Goal: Information Seeking & Learning: Check status

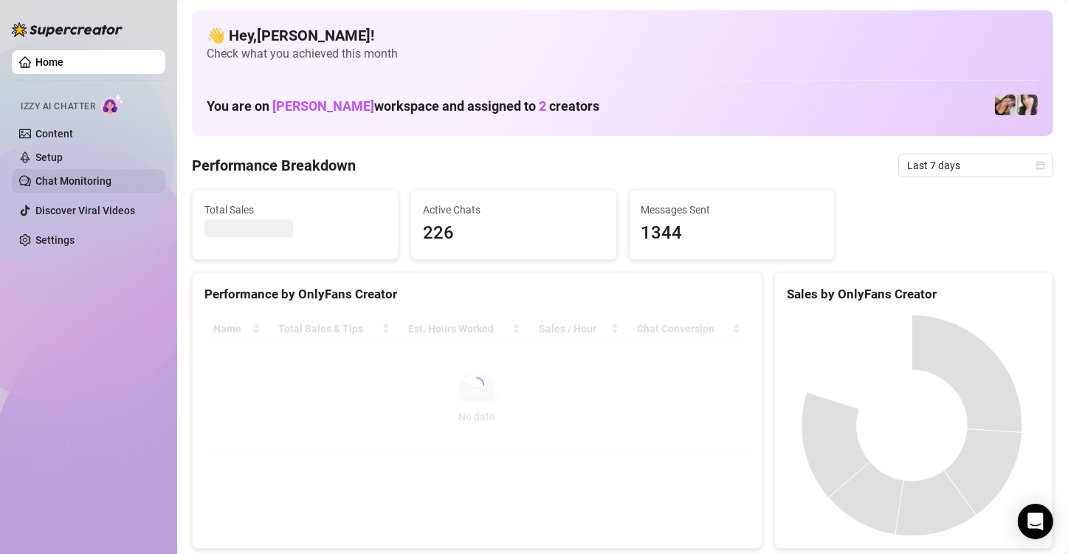
click at [92, 182] on link "Chat Monitoring" at bounding box center [73, 181] width 76 height 12
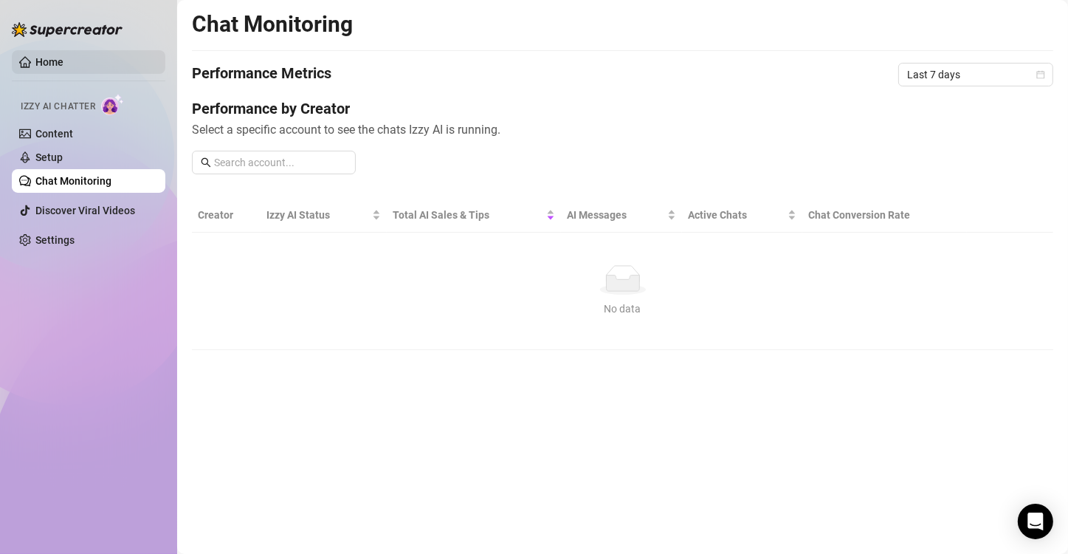
click at [64, 66] on link "Home" at bounding box center [49, 62] width 28 height 12
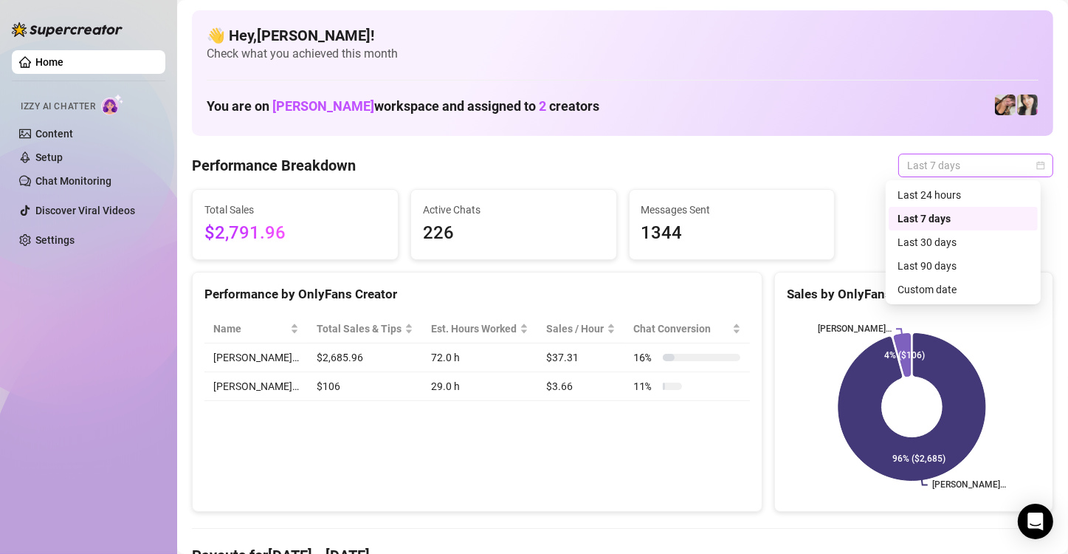
click at [988, 165] on span "Last 7 days" at bounding box center [975, 165] width 137 height 22
click at [929, 292] on div "Custom date" at bounding box center [963, 289] width 131 height 16
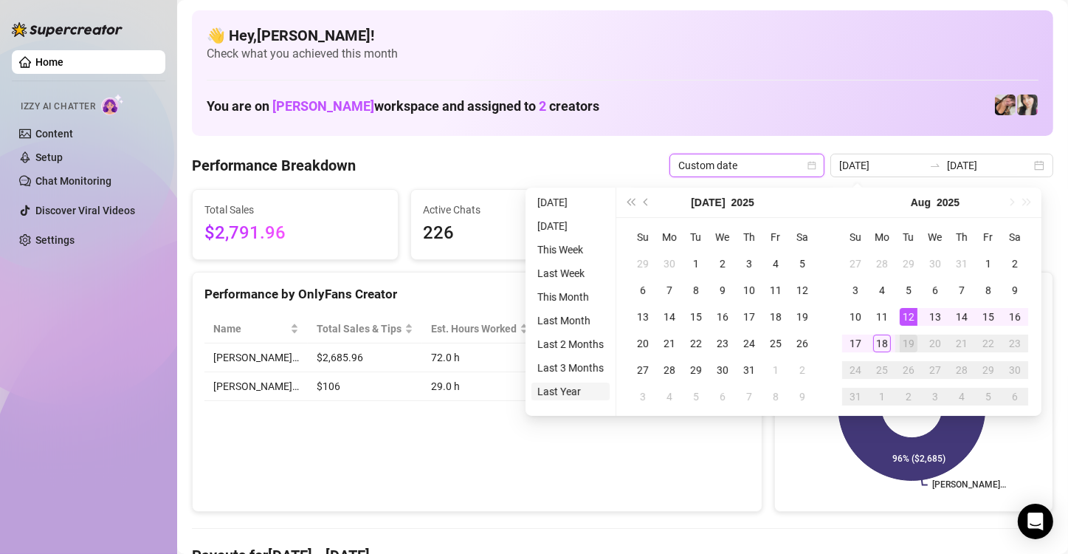
type input "[DATE]"
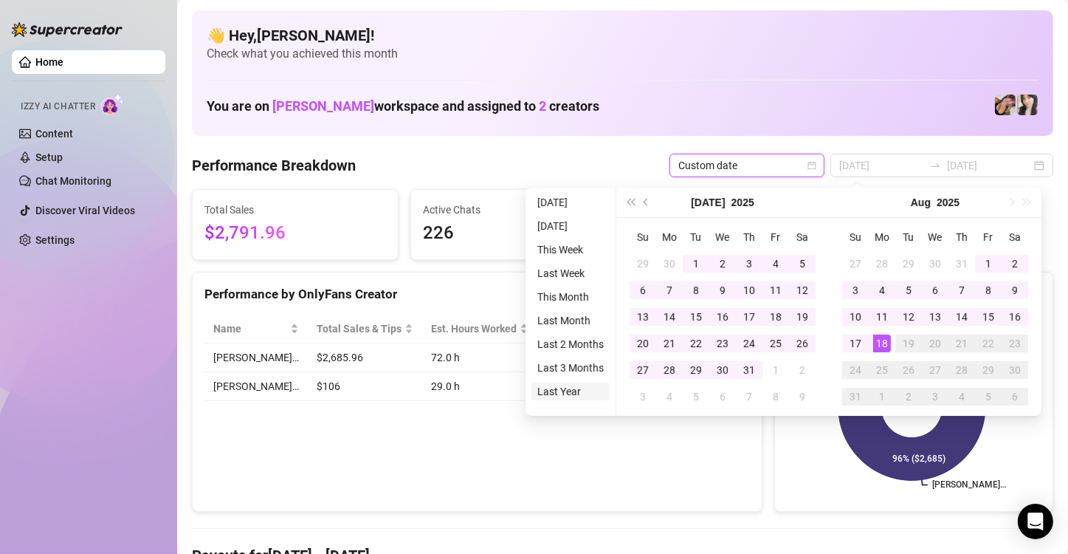
type input "2025-06-18"
type input "[DATE]"
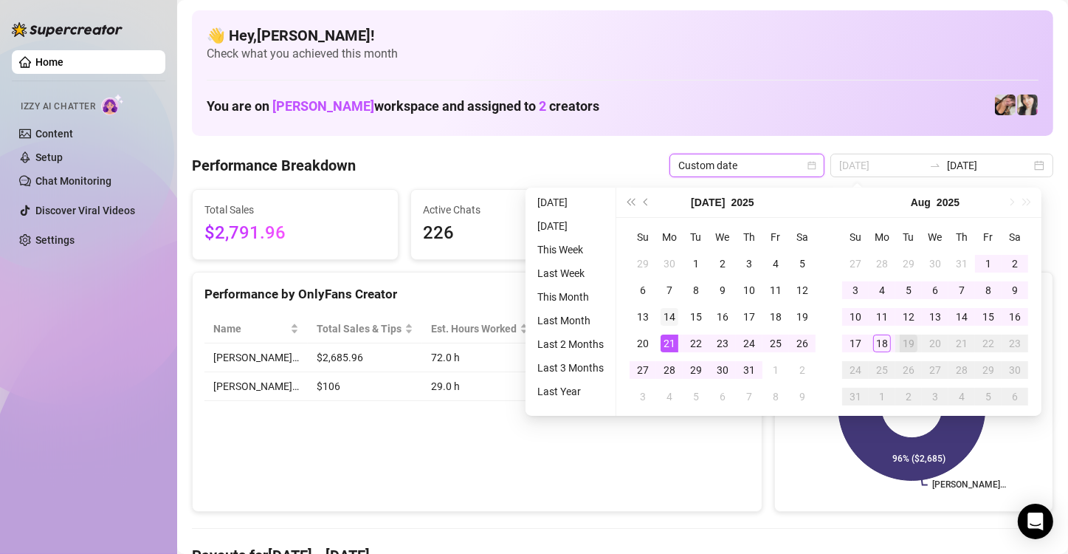
type input "[DATE]"
click at [676, 320] on div "14" at bounding box center [670, 317] width 18 height 18
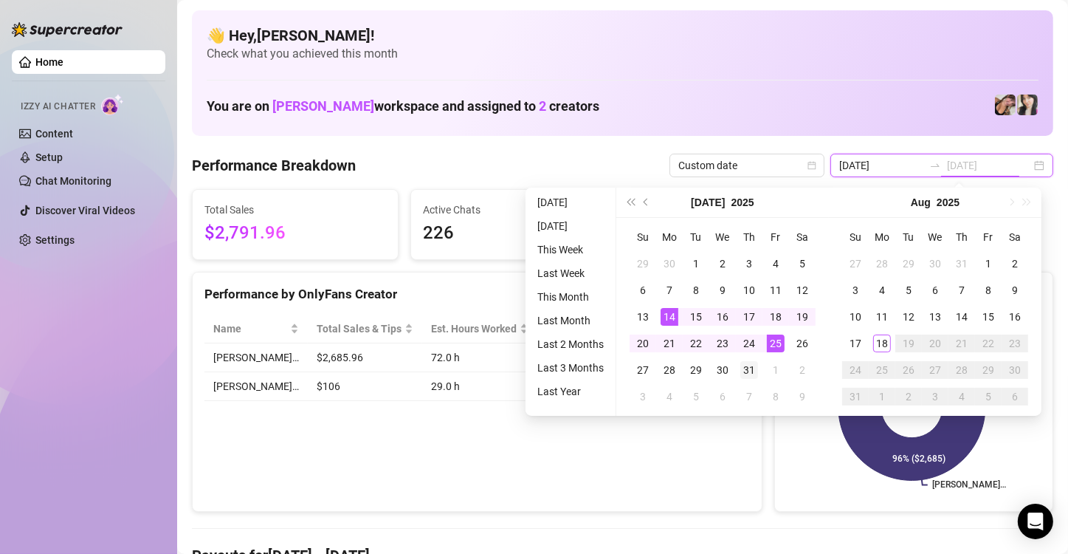
type input "[DATE]"
click at [750, 363] on div "31" at bounding box center [750, 370] width 18 height 18
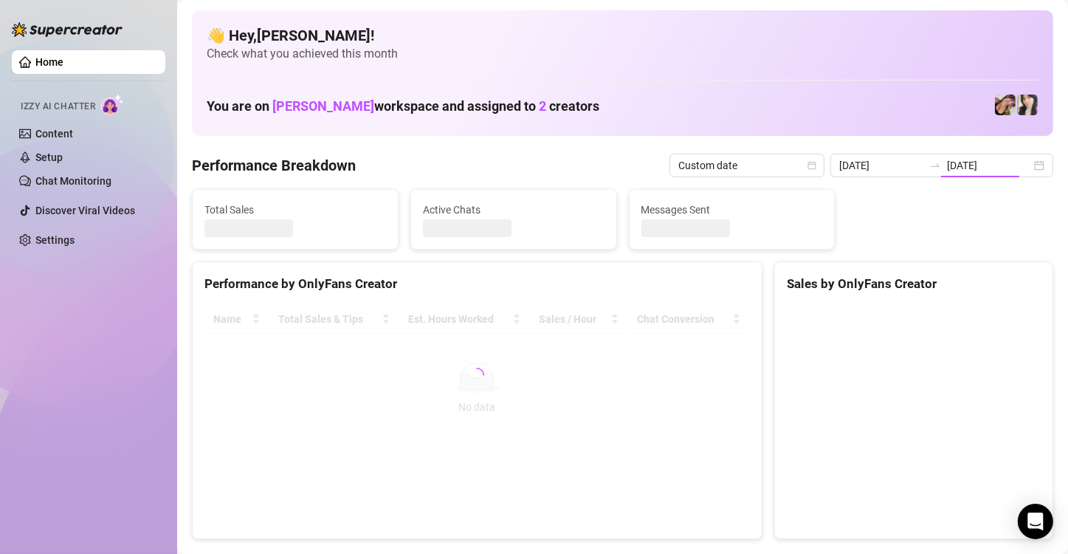
type input "[DATE]"
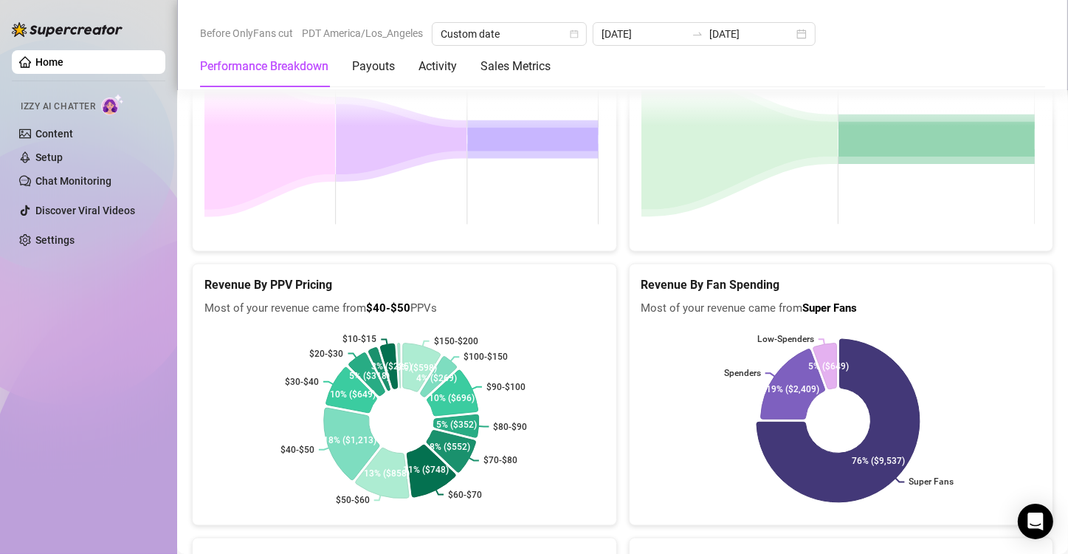
scroll to position [2437, 0]
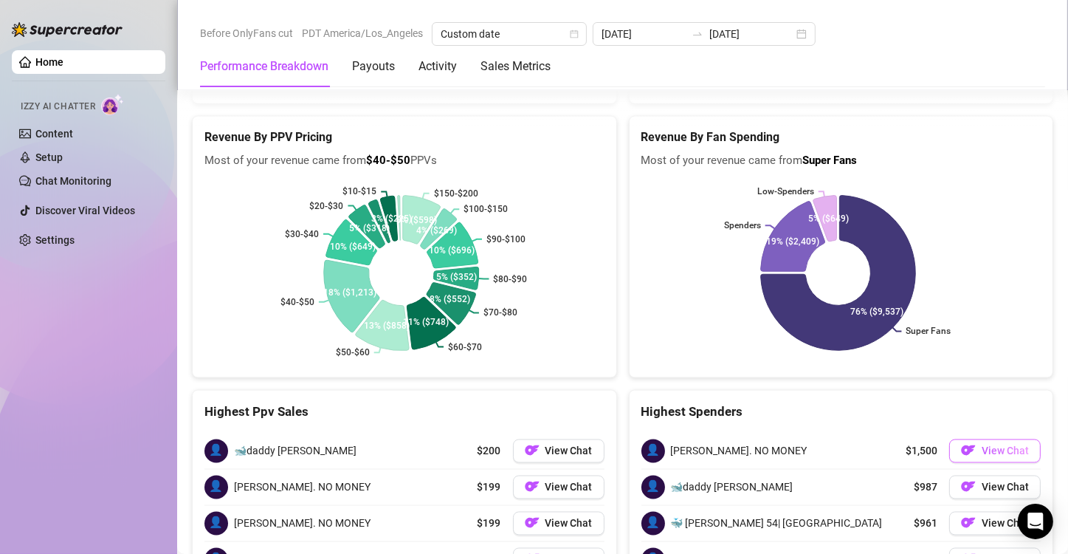
click at [962, 443] on img "button" at bounding box center [968, 450] width 15 height 15
drag, startPoint x: 758, startPoint y: 324, endPoint x: 652, endPoint y: 332, distance: 106.6
click at [652, 433] on div "👤 Keith. NO MONEY $1,500 View Chat" at bounding box center [842, 450] width 400 height 35
copy div "👤 Keith. NO MONEY"
click at [986, 481] on span "View Chat" at bounding box center [1005, 487] width 47 height 12
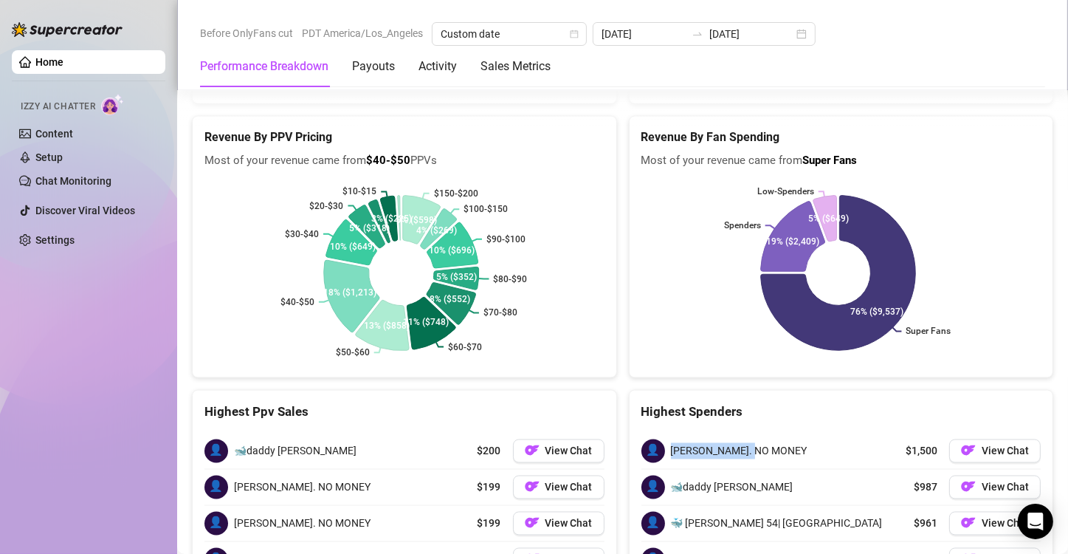
scroll to position [2468, 0]
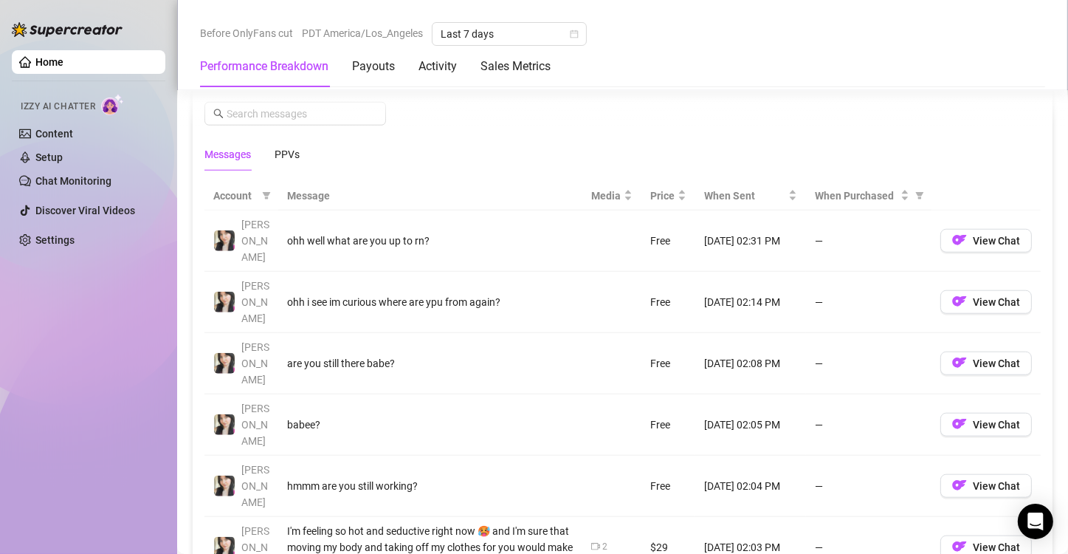
scroll to position [1235, 0]
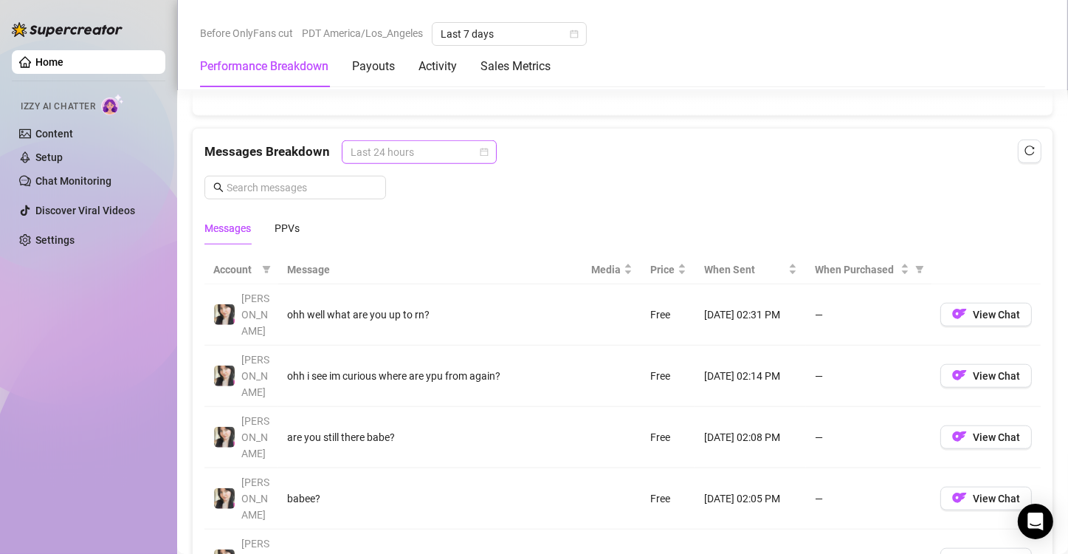
click at [481, 154] on span "Last 24 hours" at bounding box center [419, 152] width 137 height 22
click at [668, 151] on div "Messages Breakdown Last 24 hours" at bounding box center [623, 152] width 837 height 24
click at [543, 61] on Metrics "Sales Metrics" at bounding box center [516, 67] width 70 height 18
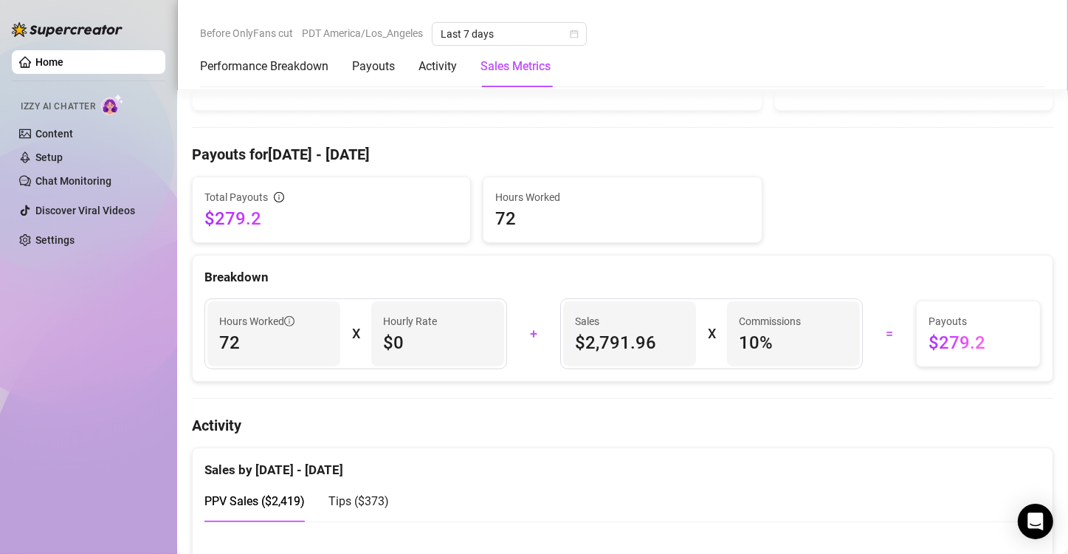
scroll to position [0, 0]
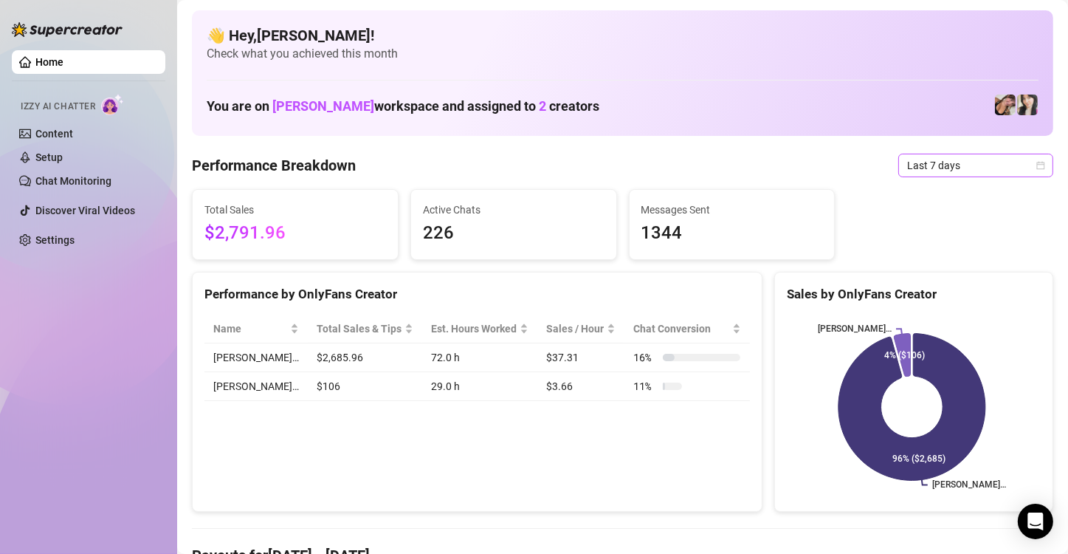
click at [976, 165] on span "Last 7 days" at bounding box center [975, 165] width 137 height 22
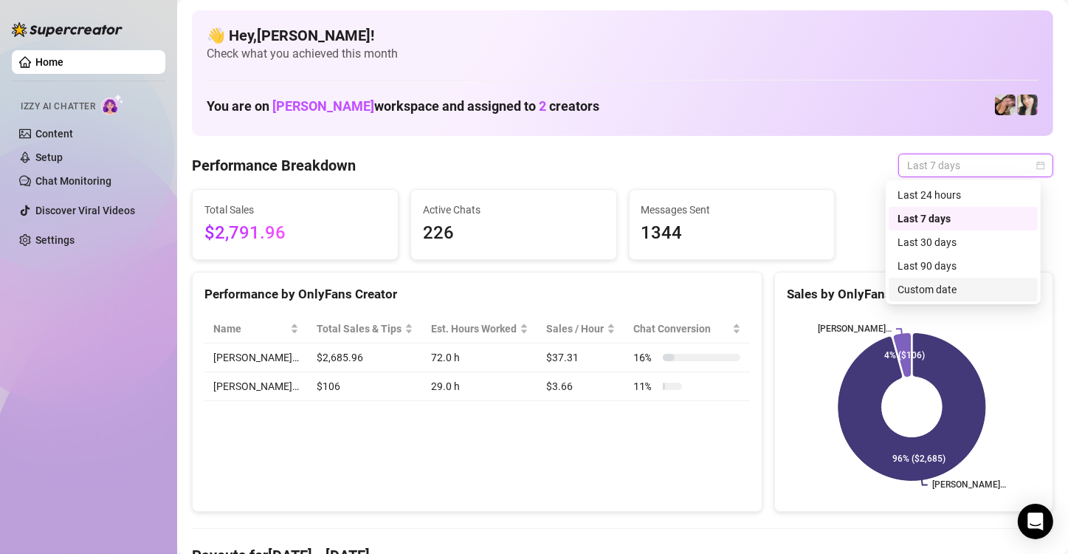
click at [963, 284] on div "Custom date" at bounding box center [963, 289] width 131 height 16
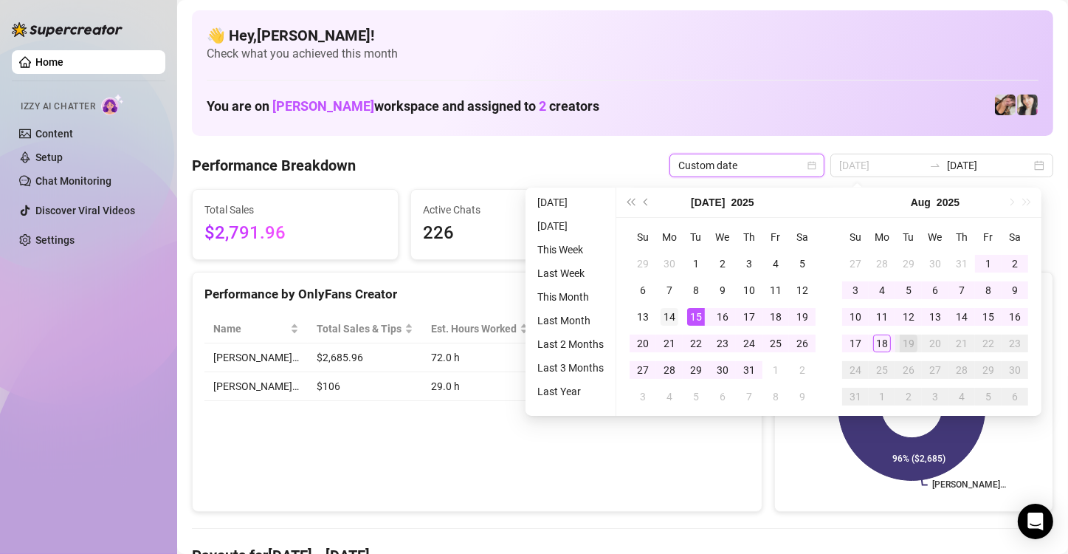
type input "[DATE]"
click at [673, 309] on div "14" at bounding box center [670, 317] width 18 height 18
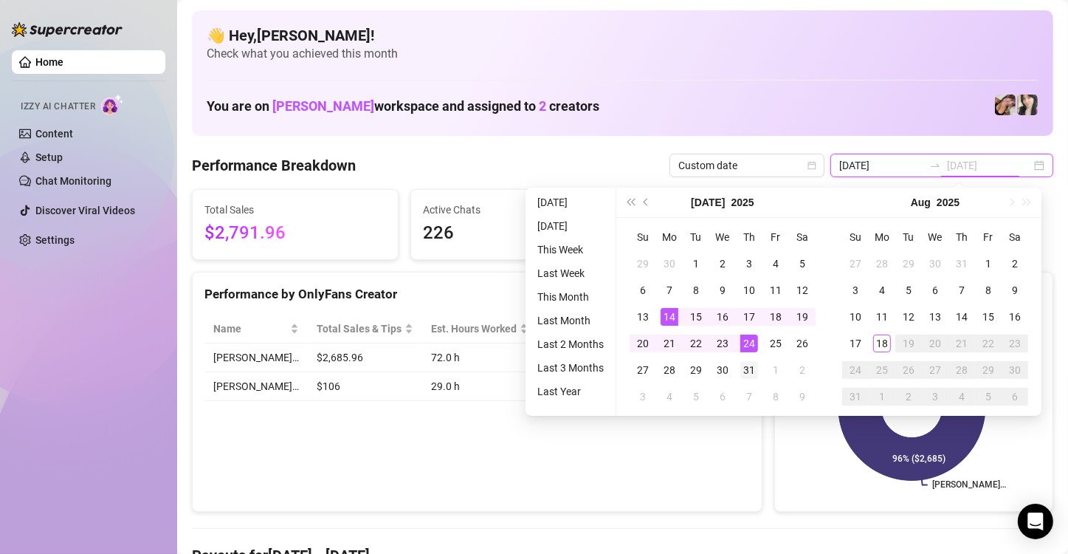
type input "[DATE]"
click at [755, 365] on div "31" at bounding box center [750, 370] width 18 height 18
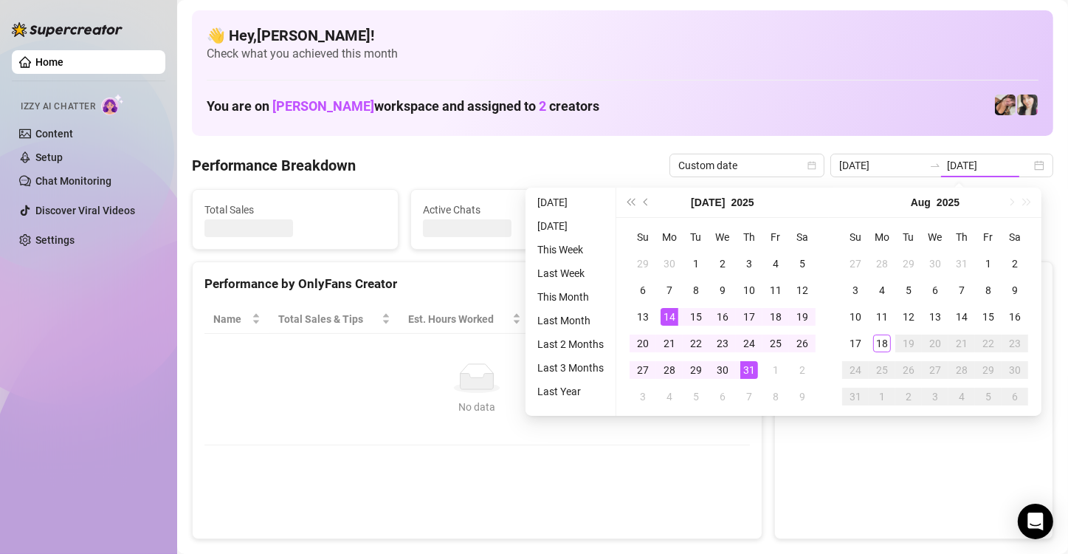
type input "[DATE]"
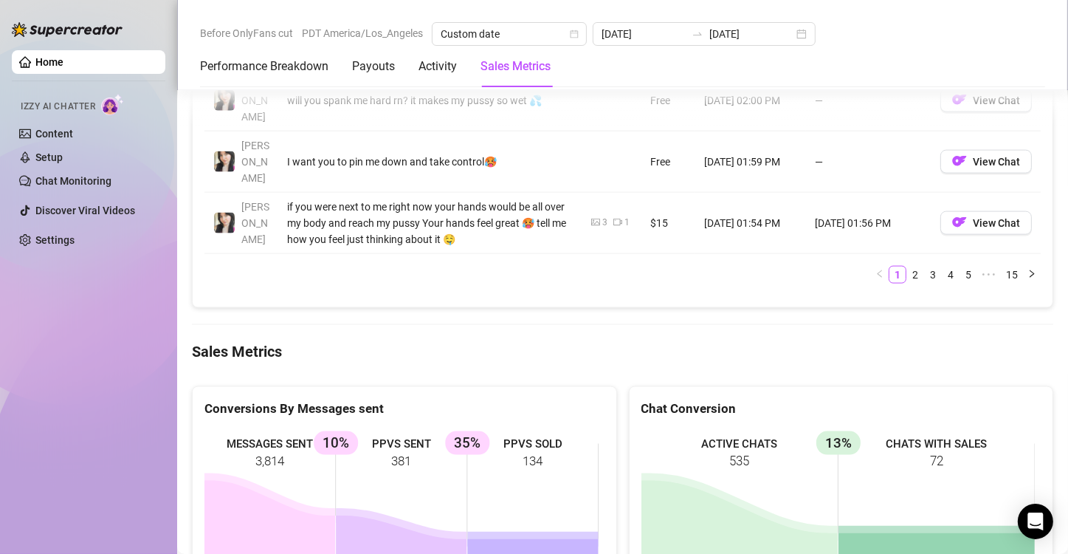
scroll to position [1287, 0]
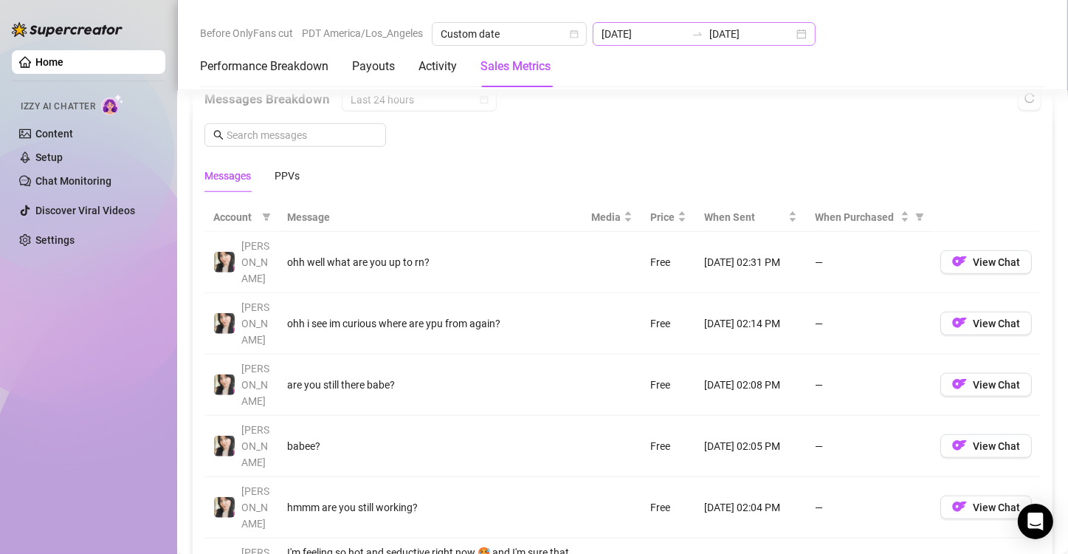
click at [797, 28] on div "[DATE] [DATE]" at bounding box center [704, 34] width 223 height 24
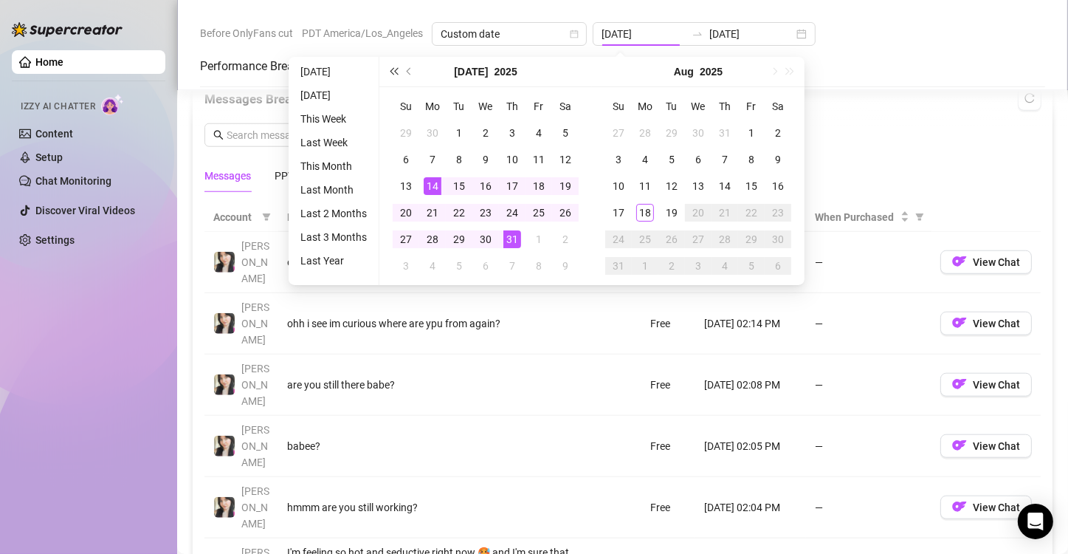
click at [396, 72] on span "Last year (Control + left)" at bounding box center [393, 71] width 7 height 7
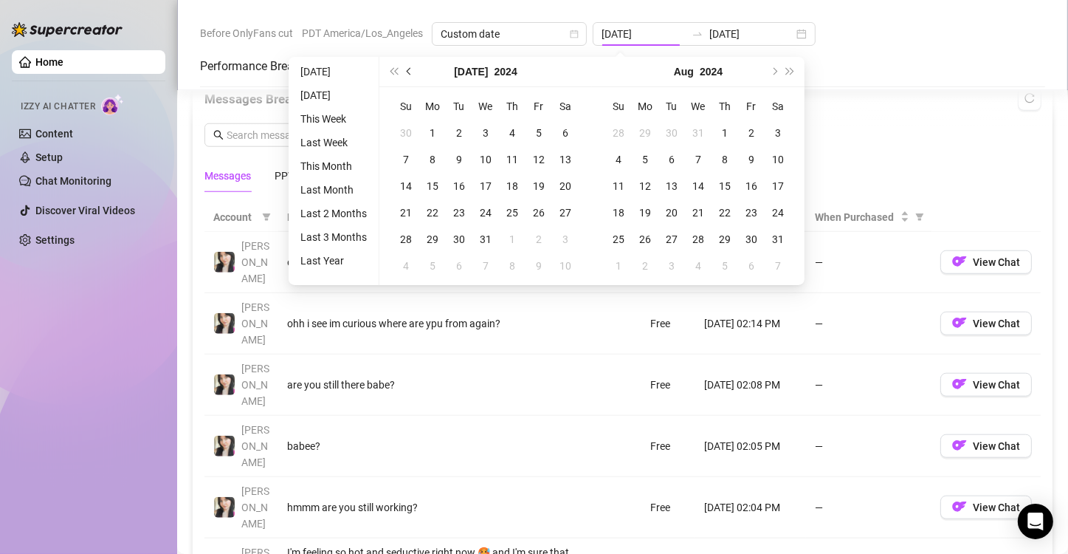
click at [404, 71] on button "Previous month (PageUp)" at bounding box center [410, 72] width 16 height 30
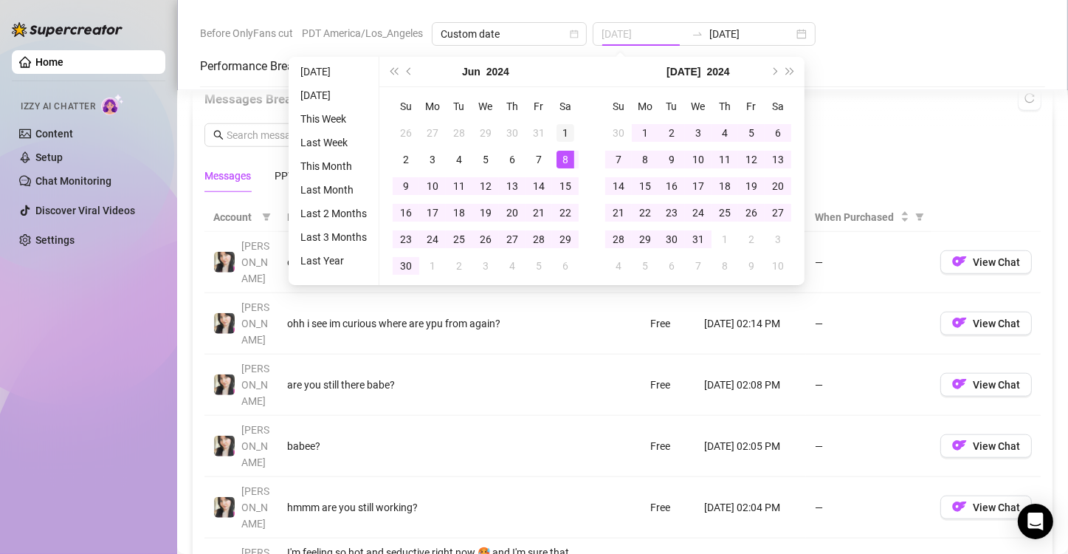
type input "[DATE]"
click at [566, 128] on div "1" at bounding box center [566, 133] width 18 height 18
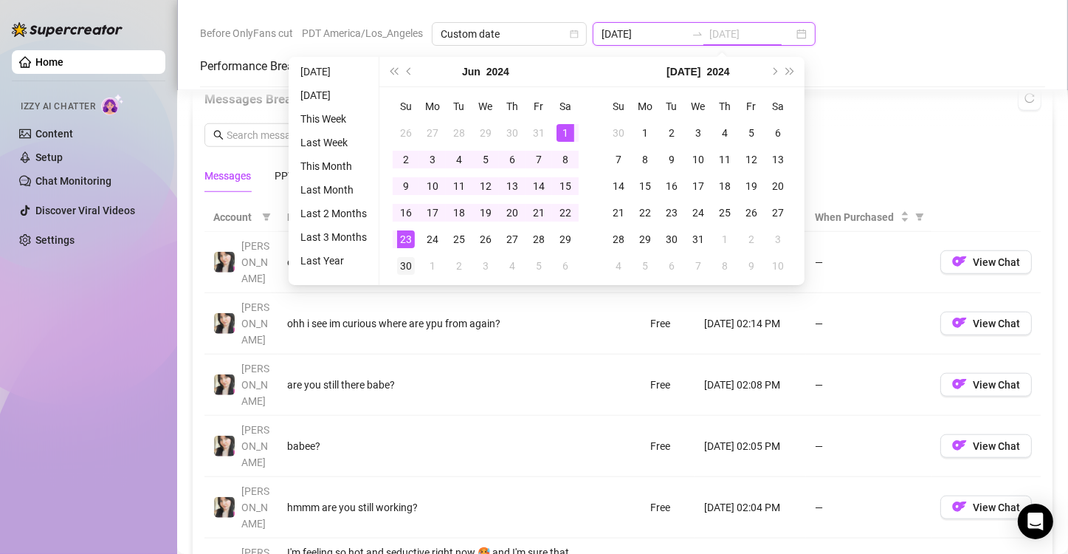
type input "[DATE]"
click at [407, 267] on div "30" at bounding box center [406, 266] width 18 height 18
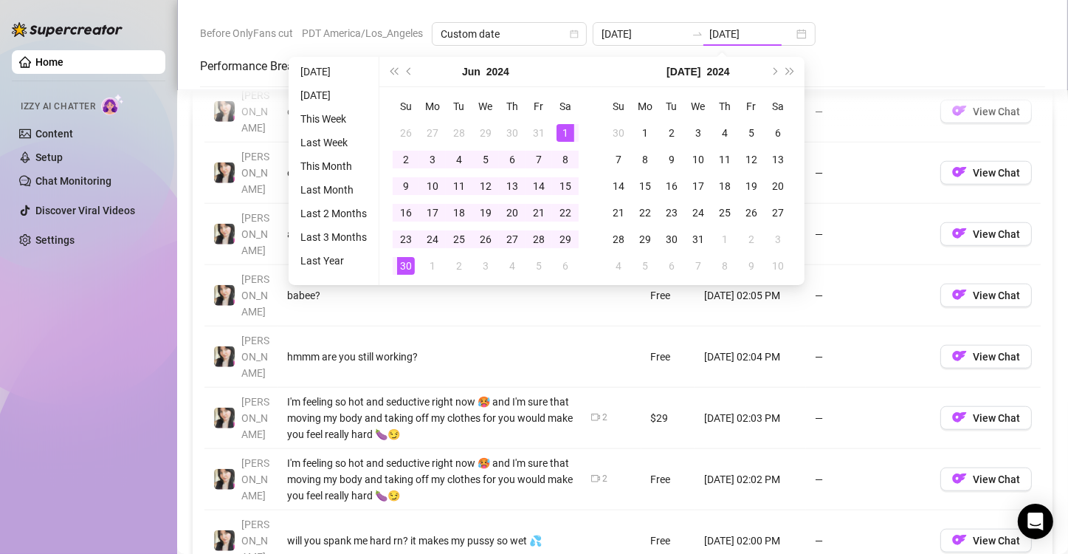
type input "[DATE]"
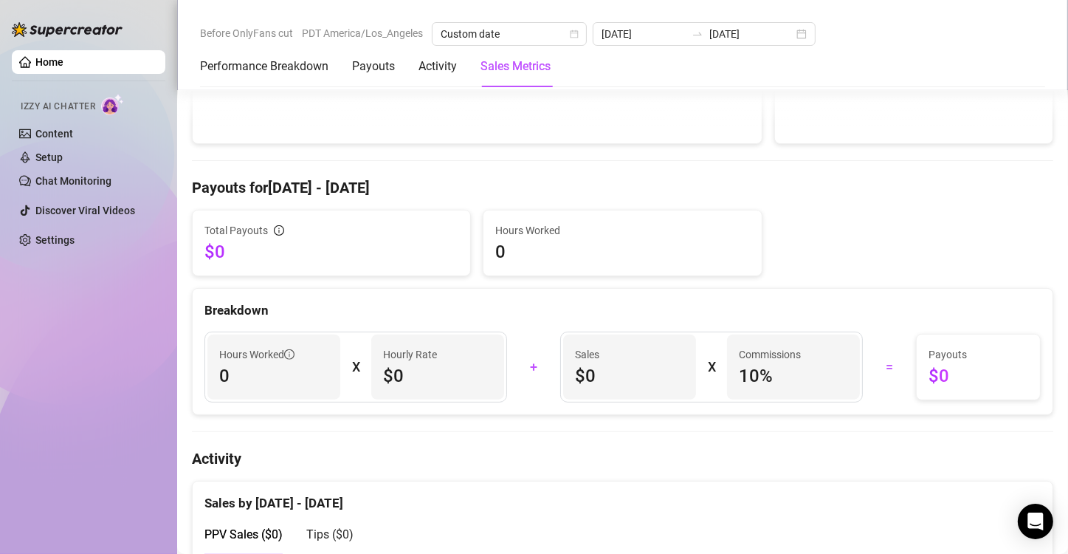
scroll to position [0, 0]
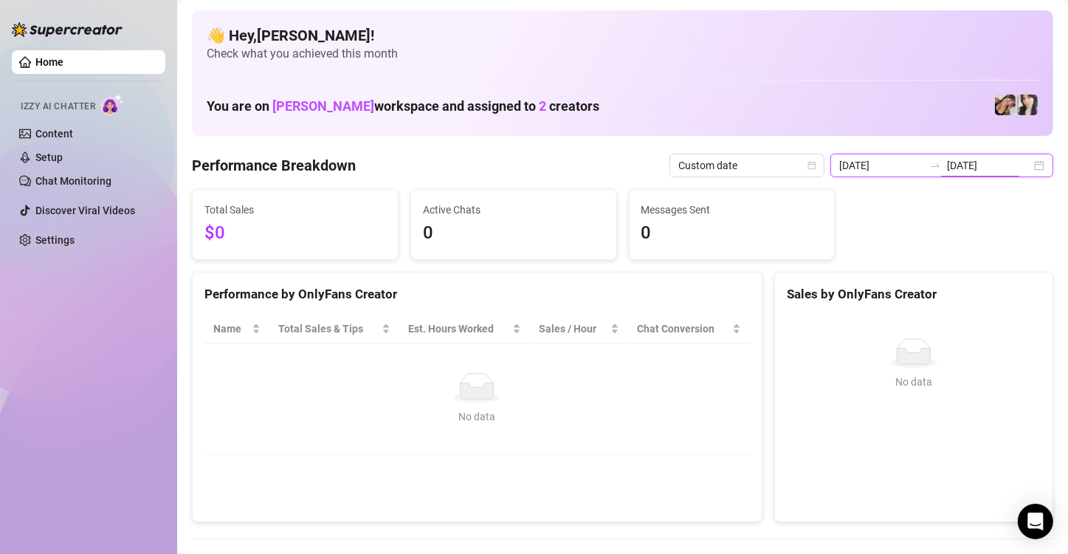
click at [1009, 163] on input "[DATE]" at bounding box center [989, 165] width 84 height 16
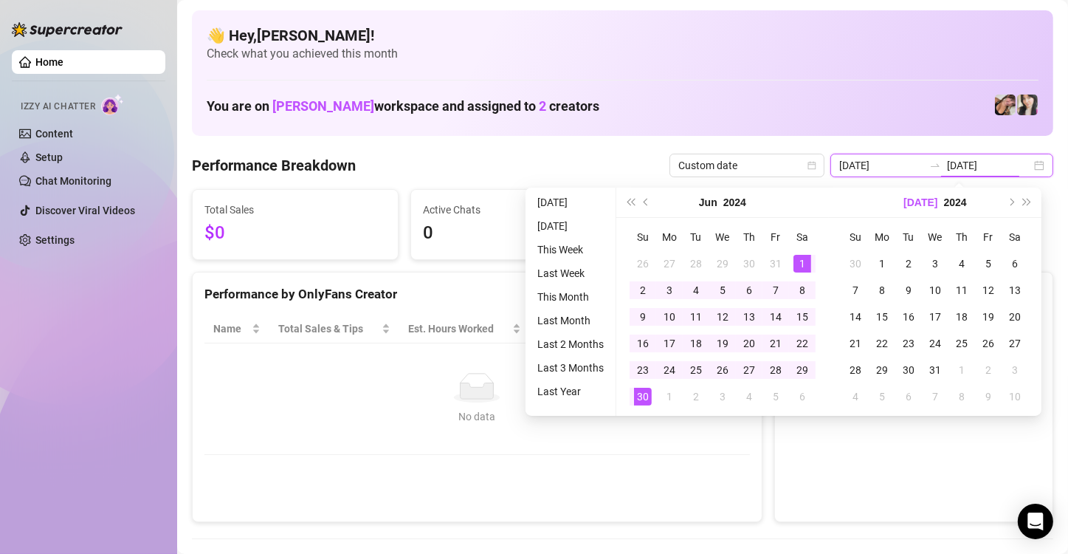
type input "[DATE]"
click at [742, 201] on button "2024" at bounding box center [735, 203] width 23 height 30
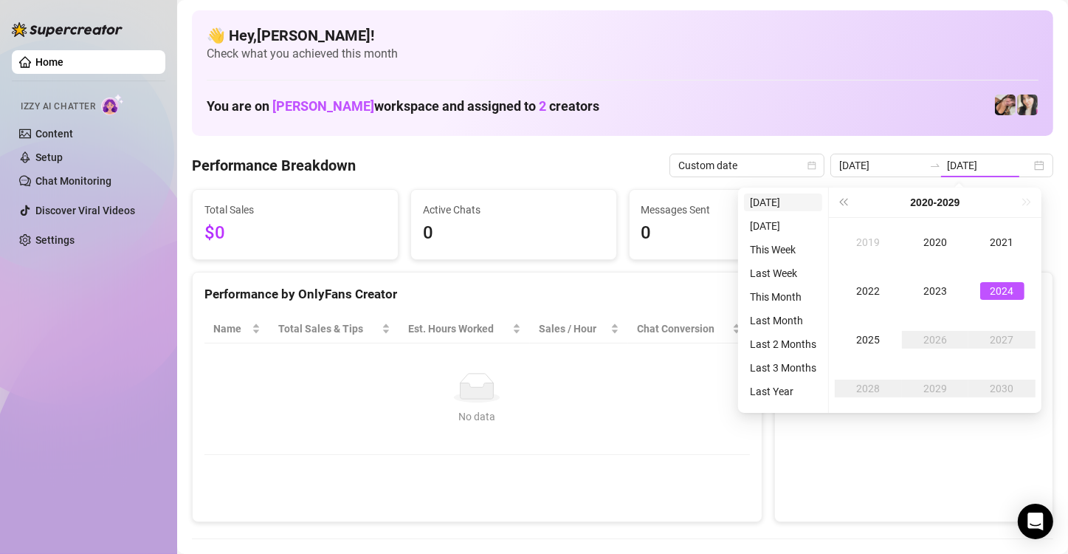
type input "[DATE]"
click at [861, 340] on div "2025" at bounding box center [868, 340] width 44 height 18
click at [984, 292] on div "Jun" at bounding box center [1003, 291] width 44 height 18
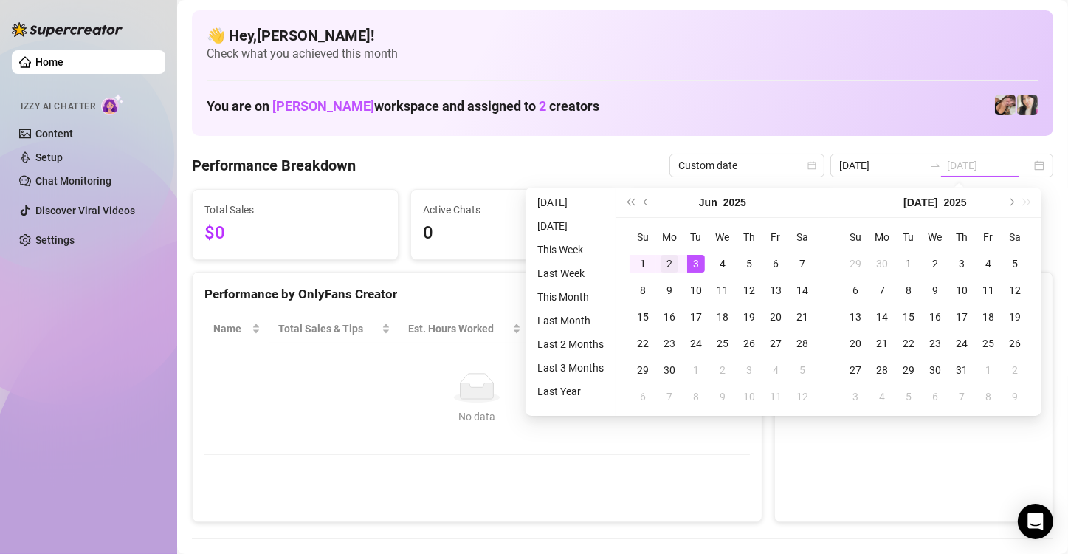
type input "[DATE]"
click at [662, 264] on div "2" at bounding box center [670, 264] width 18 height 18
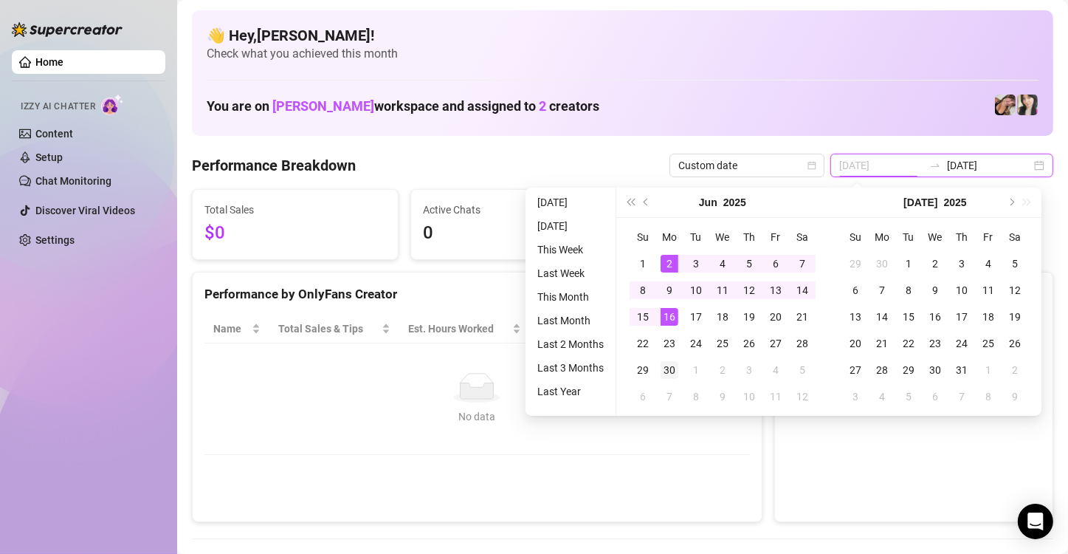
type input "[DATE]"
click at [664, 364] on div "30" at bounding box center [670, 370] width 18 height 18
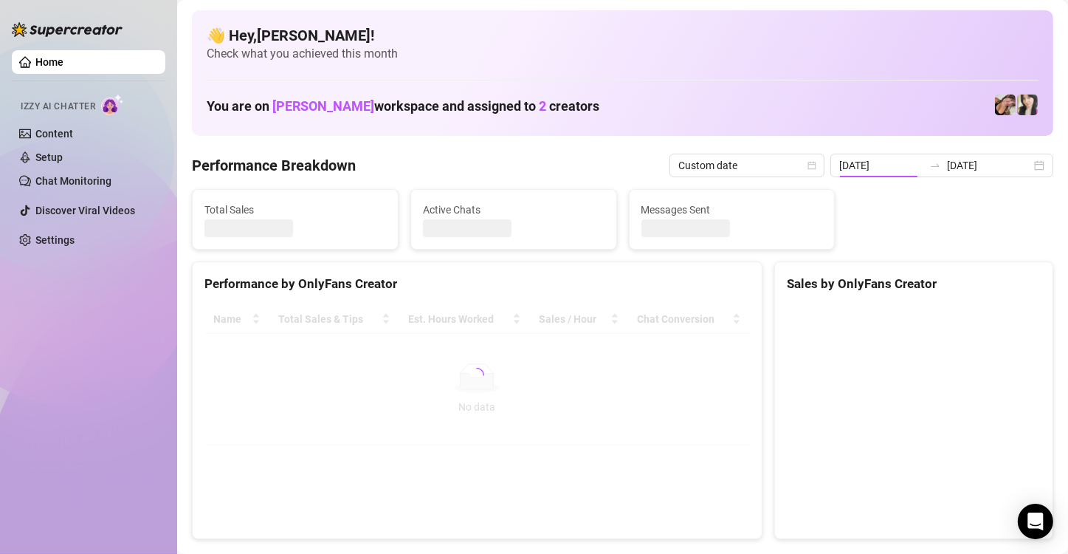
type input "[DATE]"
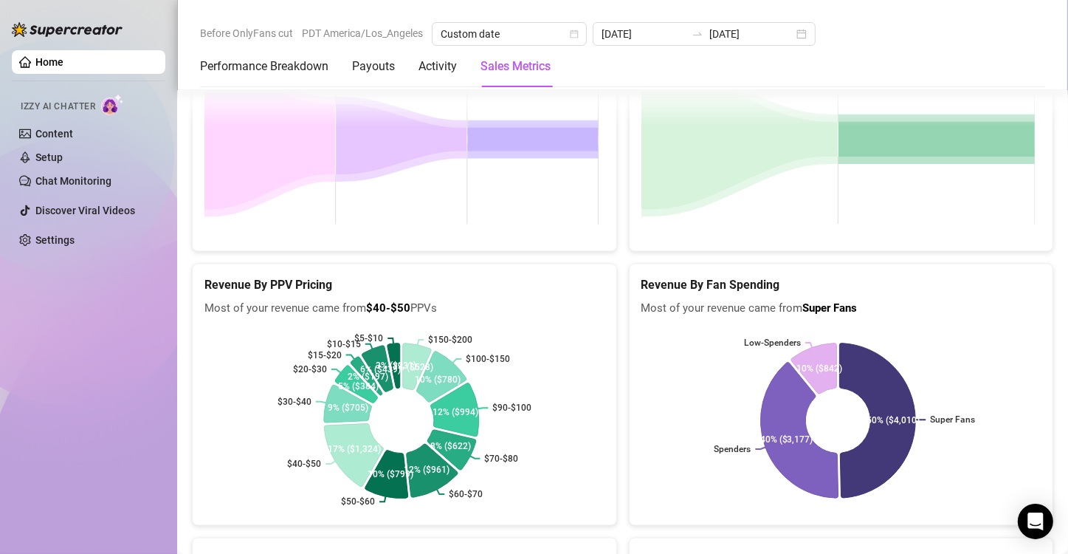
scroll to position [2468, 0]
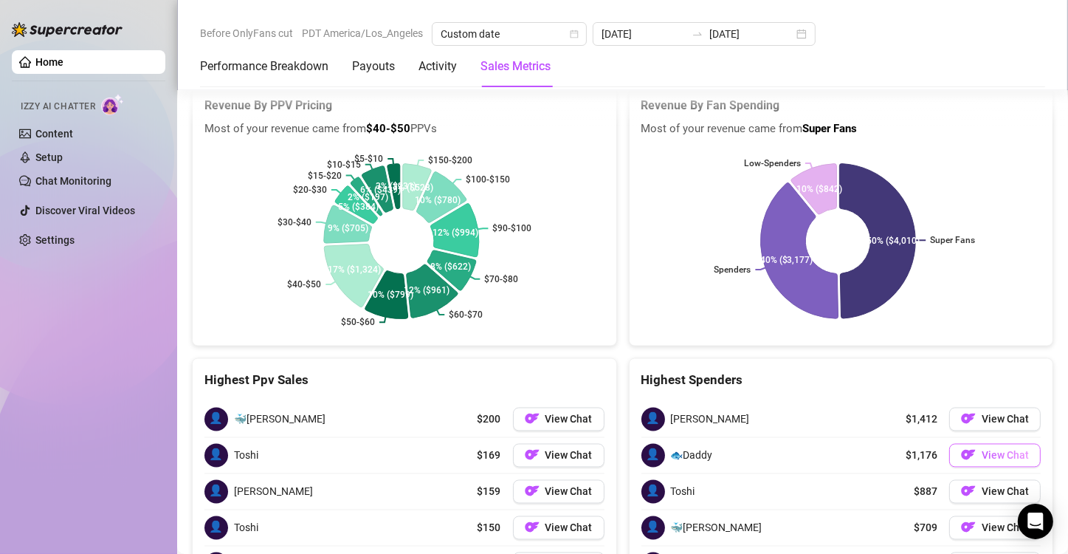
click at [982, 450] on span "View Chat" at bounding box center [1005, 456] width 47 height 12
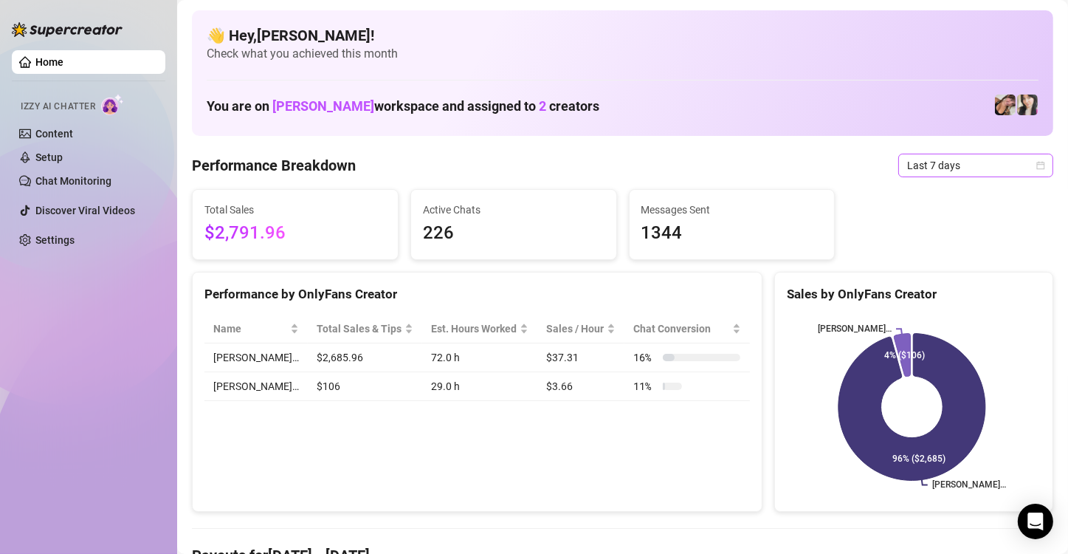
click at [1010, 166] on span "Last 7 days" at bounding box center [975, 165] width 137 height 22
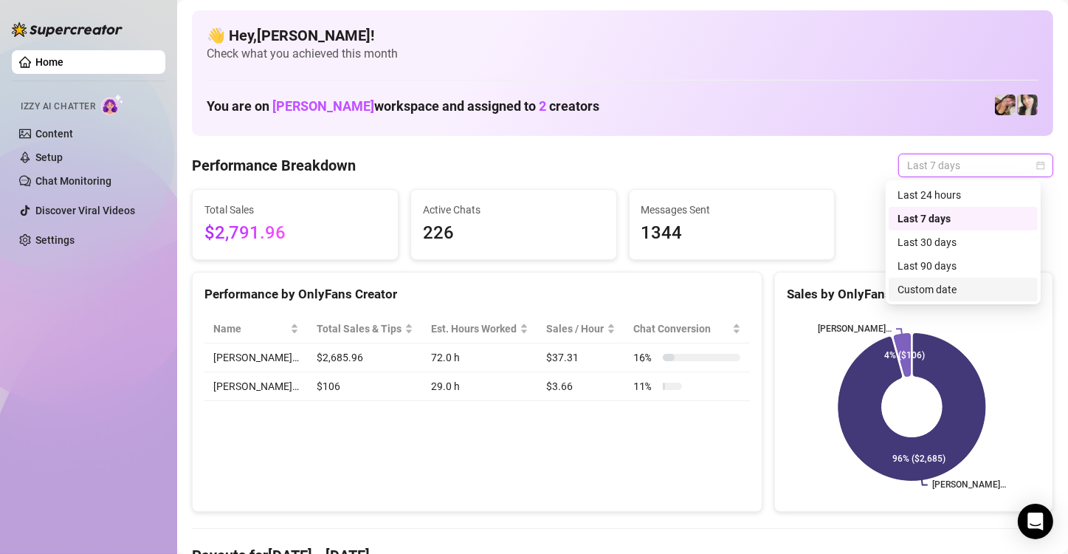
click at [975, 289] on div "Custom date" at bounding box center [963, 289] width 131 height 16
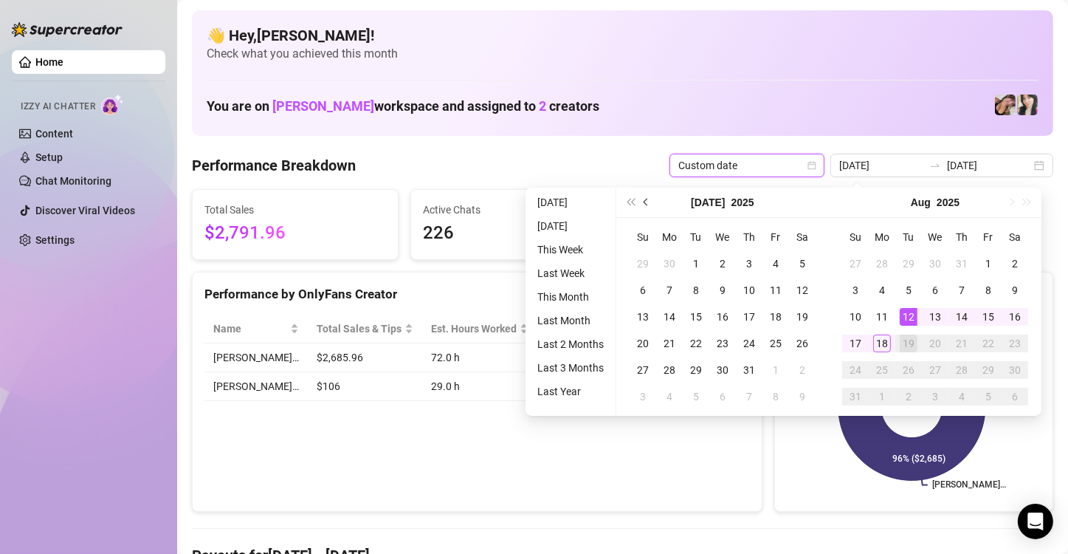
click at [645, 201] on span "Previous month (PageUp)" at bounding box center [647, 202] width 7 height 7
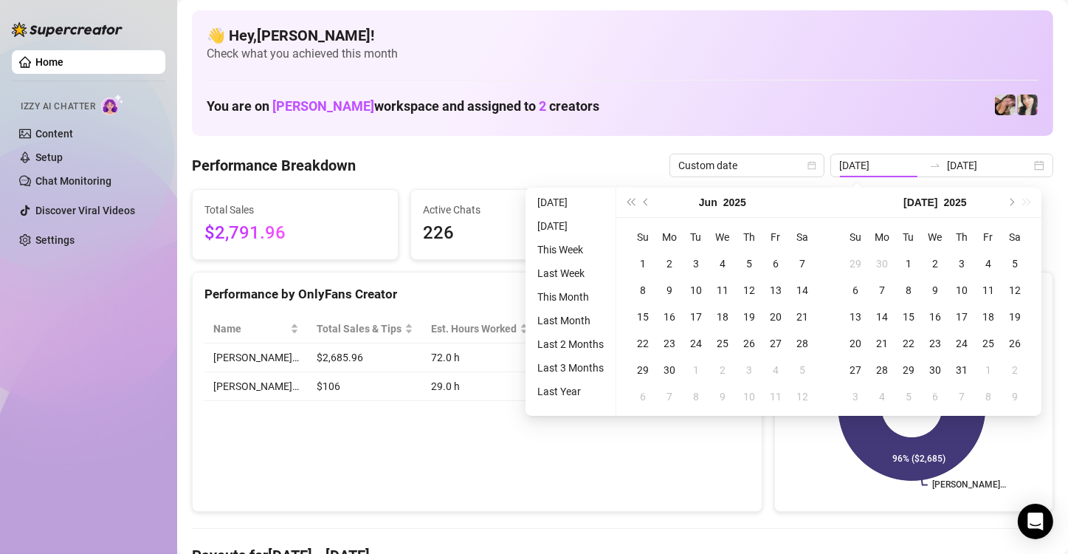
type input "[DATE]"
type input "2025-06-01"
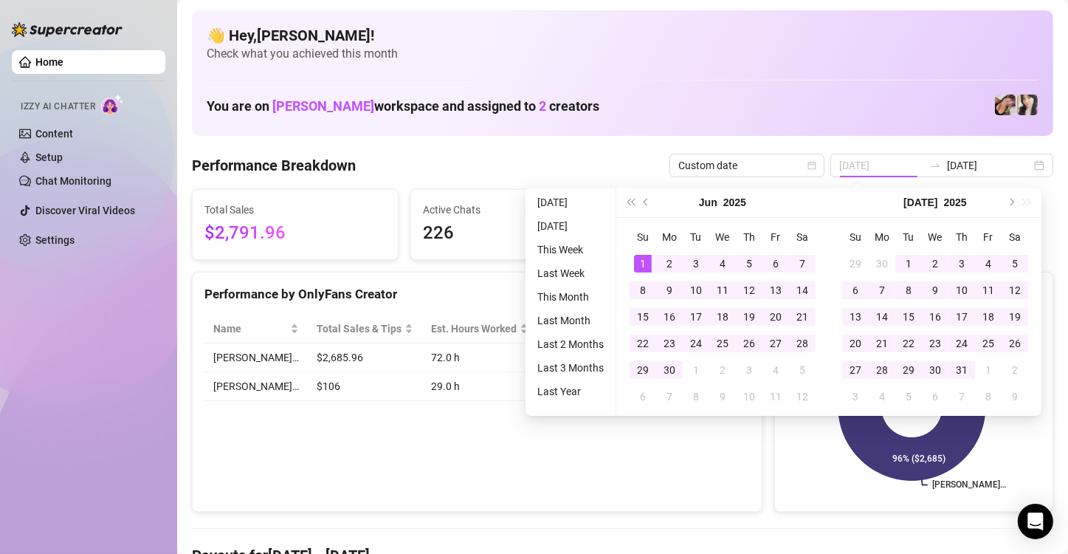
click at [640, 257] on div "1" at bounding box center [643, 264] width 18 height 18
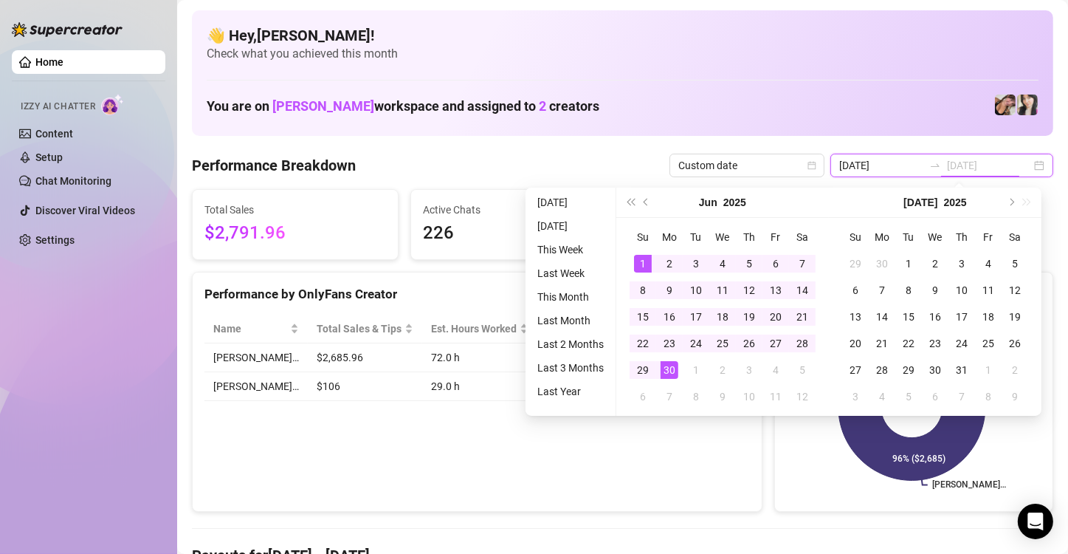
type input "[DATE]"
click at [664, 368] on div "30" at bounding box center [670, 370] width 18 height 18
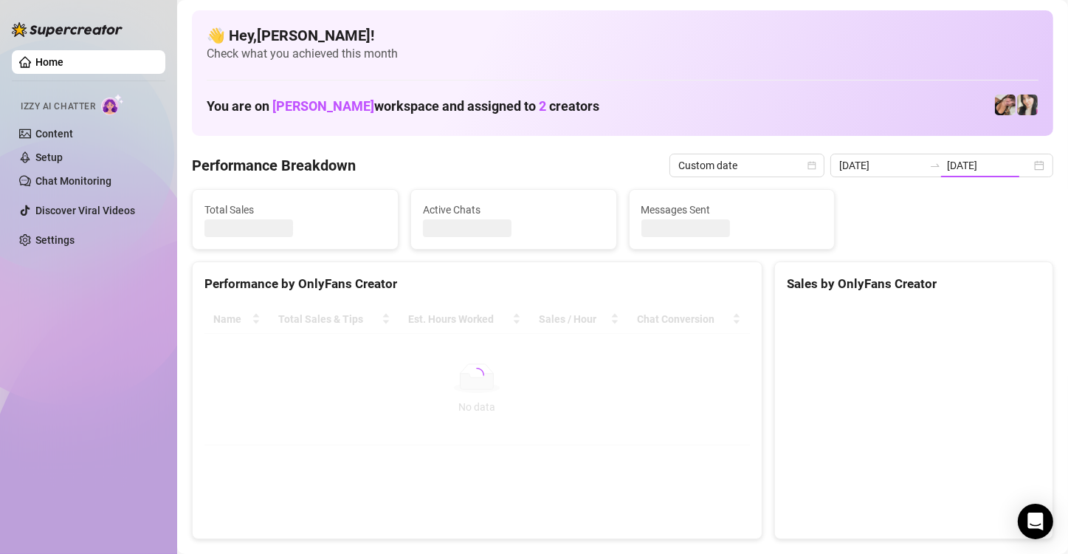
type input "2025-06-01"
type input "[DATE]"
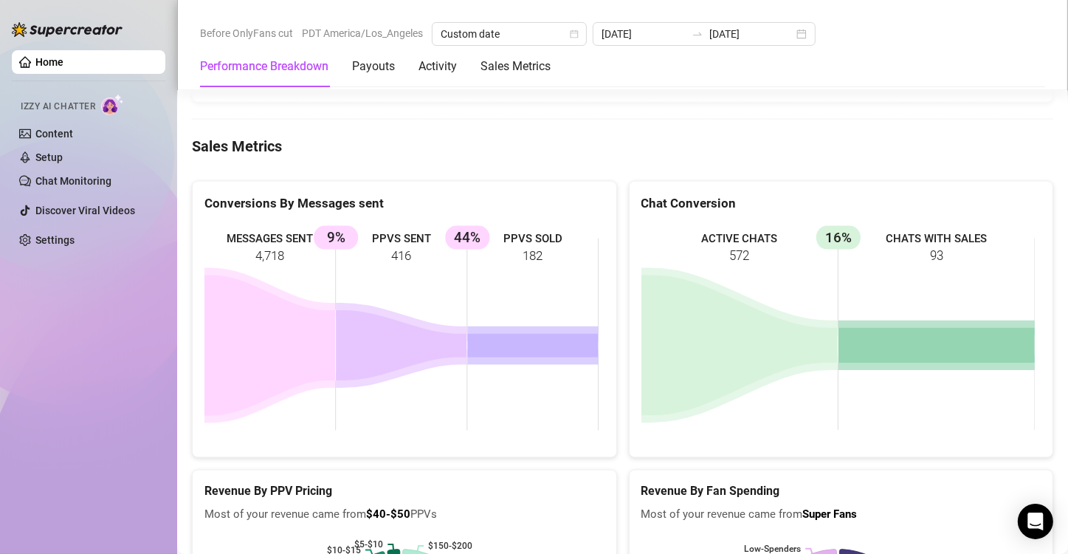
scroll to position [2468, 0]
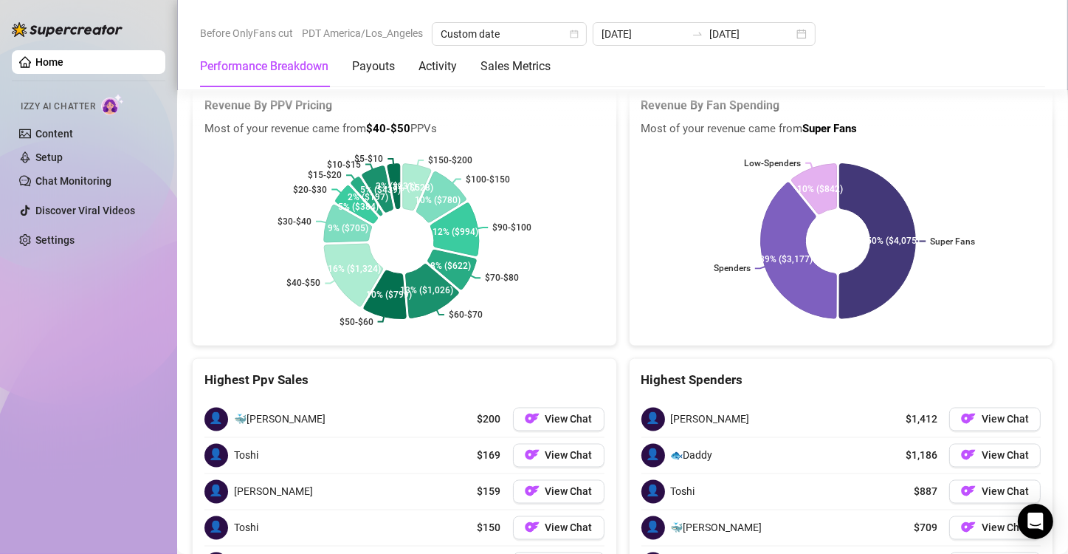
drag, startPoint x: 690, startPoint y: 480, endPoint x: 679, endPoint y: 473, distance: 12.9
copy span "Rune"
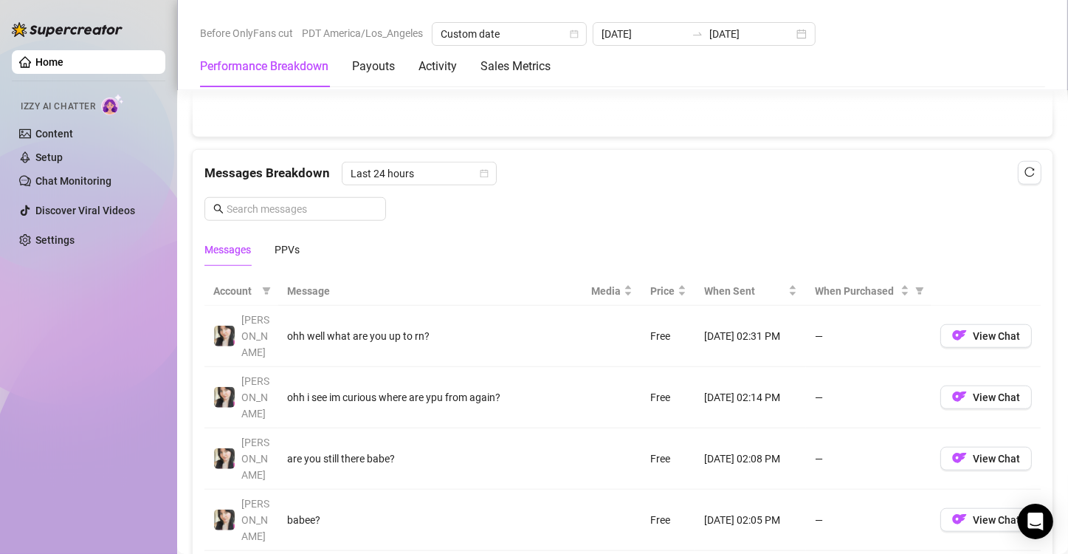
scroll to position [844, 0]
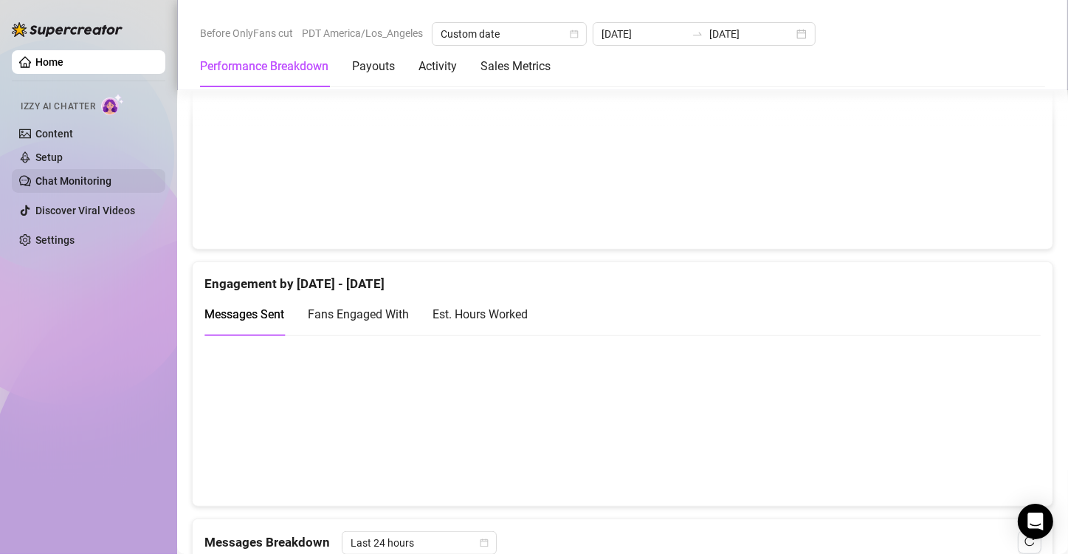
click at [94, 180] on link "Chat Monitoring" at bounding box center [73, 181] width 76 height 12
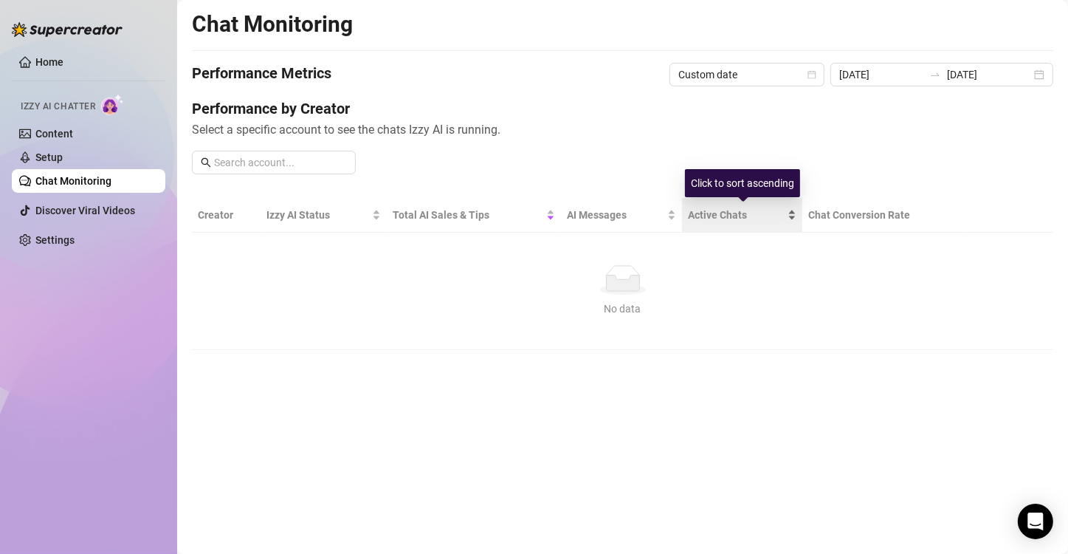
click at [697, 211] on span "Active Chats" at bounding box center [736, 215] width 96 height 16
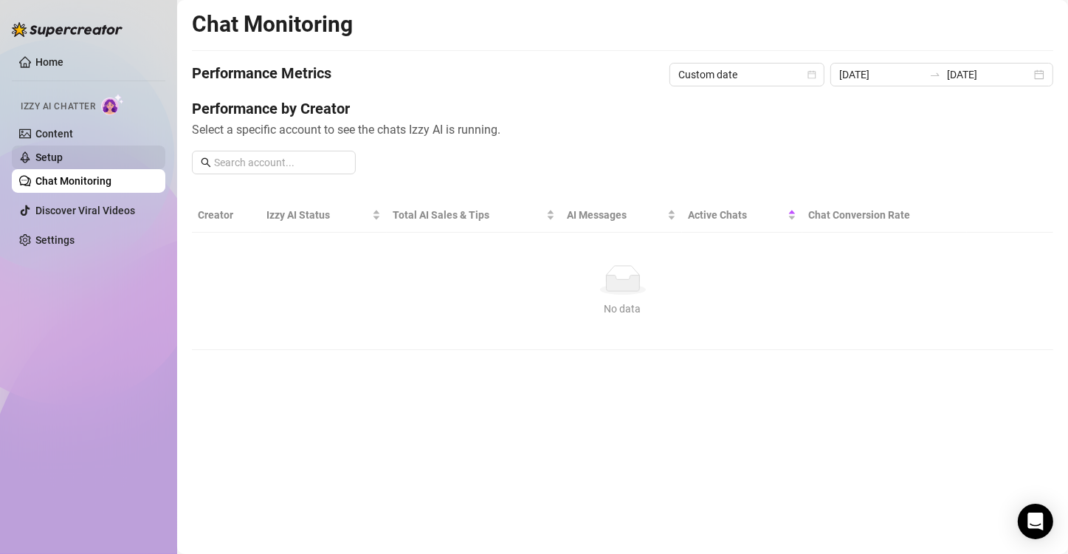
click at [55, 162] on link "Setup" at bounding box center [48, 157] width 27 height 12
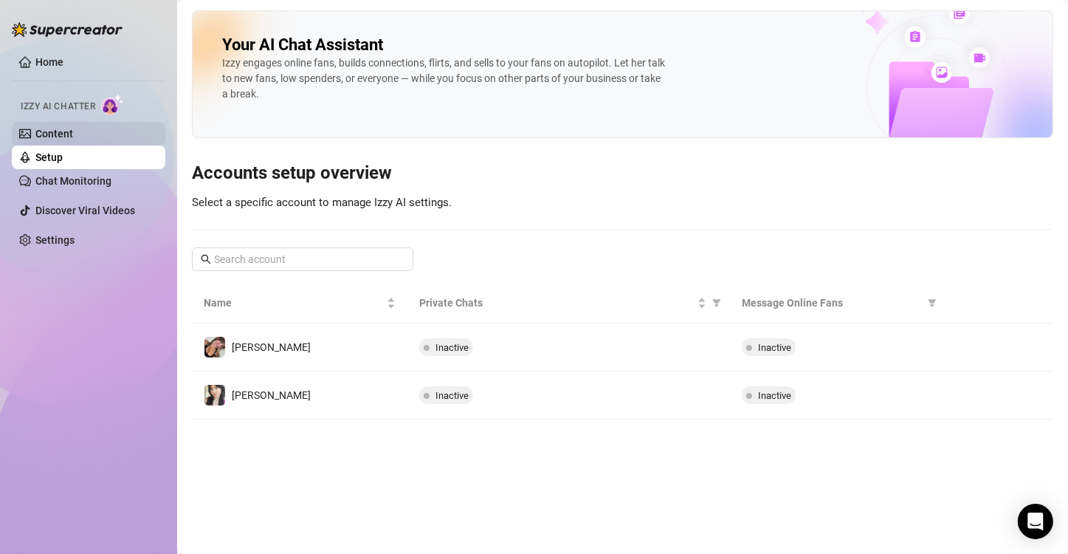
click at [73, 128] on link "Content" at bounding box center [54, 134] width 38 height 12
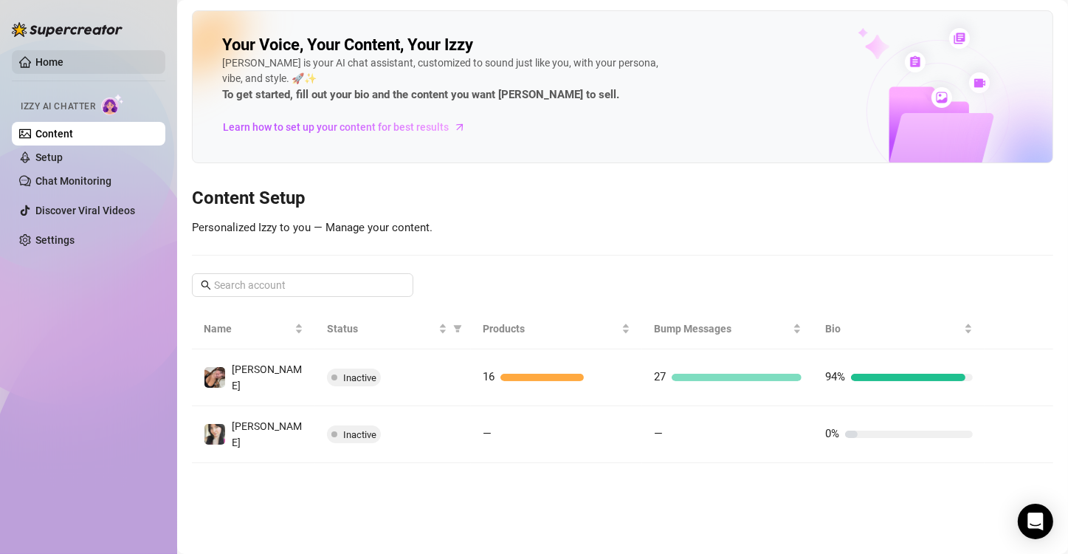
click at [64, 59] on link "Home" at bounding box center [49, 62] width 28 height 12
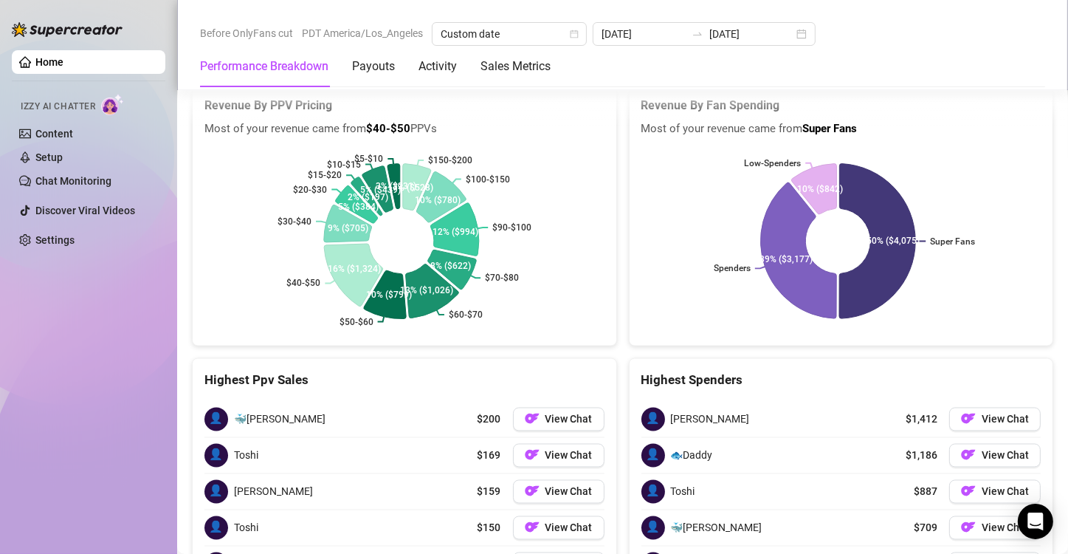
scroll to position [2247, 0]
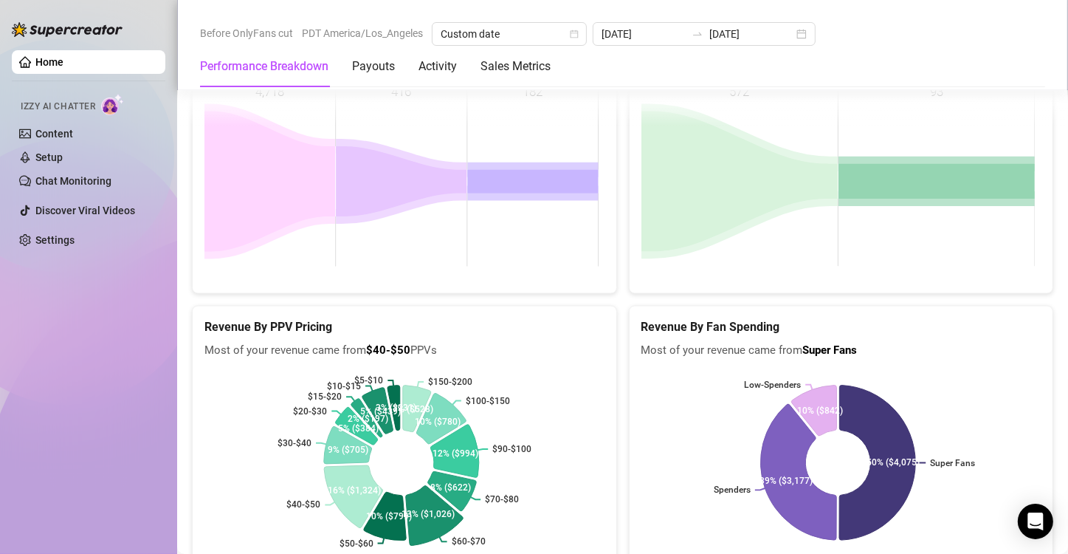
click at [437, 486] on icon at bounding box center [434, 516] width 57 height 60
click at [874, 380] on icon at bounding box center [881, 463] width 82 height 167
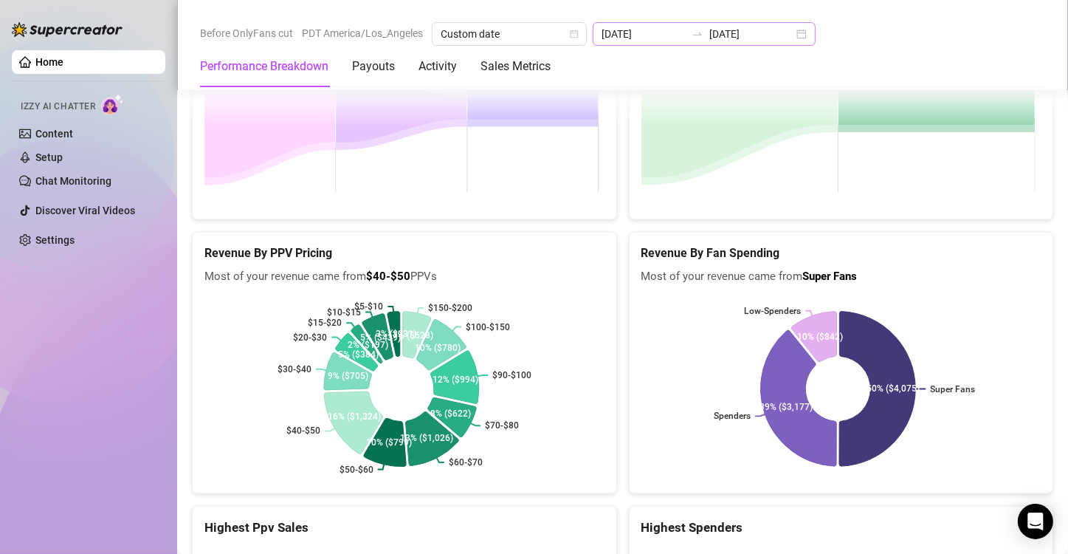
click at [792, 29] on div "2025-06-01 2025-06-30" at bounding box center [704, 34] width 223 height 24
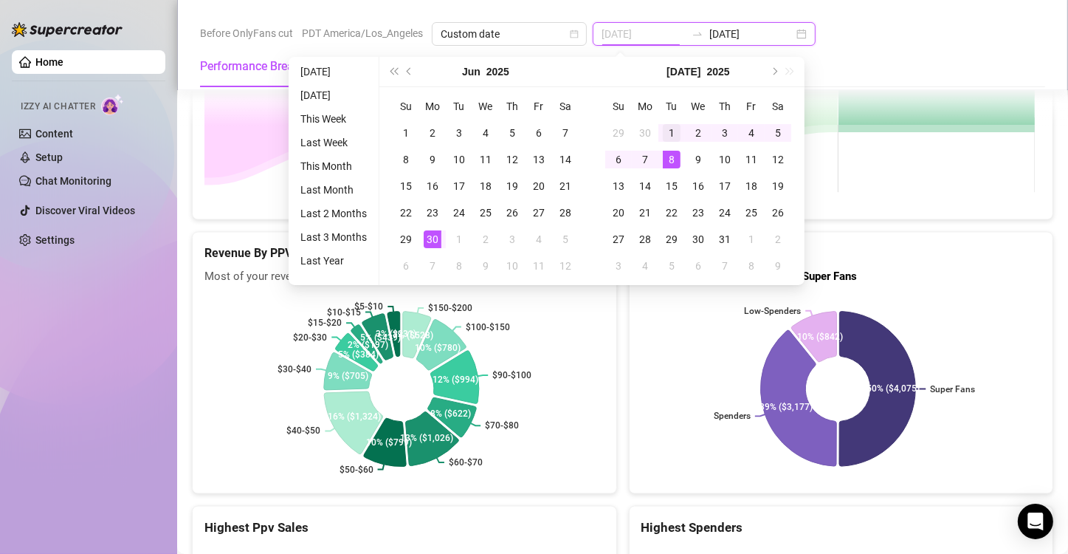
type input "2025-07-01"
click at [670, 131] on div "1" at bounding box center [672, 133] width 18 height 18
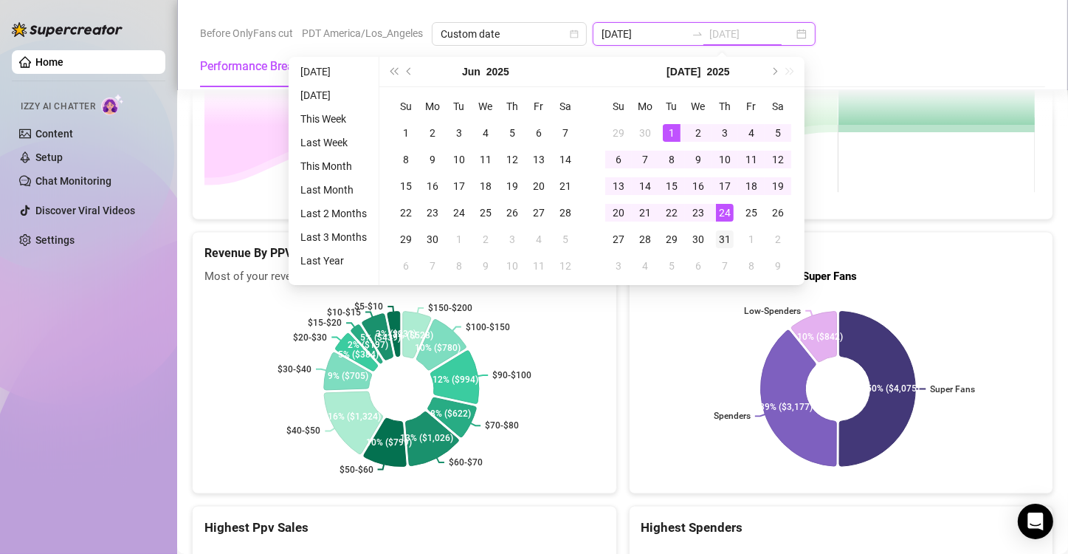
type input "[DATE]"
click at [719, 233] on div "31" at bounding box center [725, 239] width 18 height 18
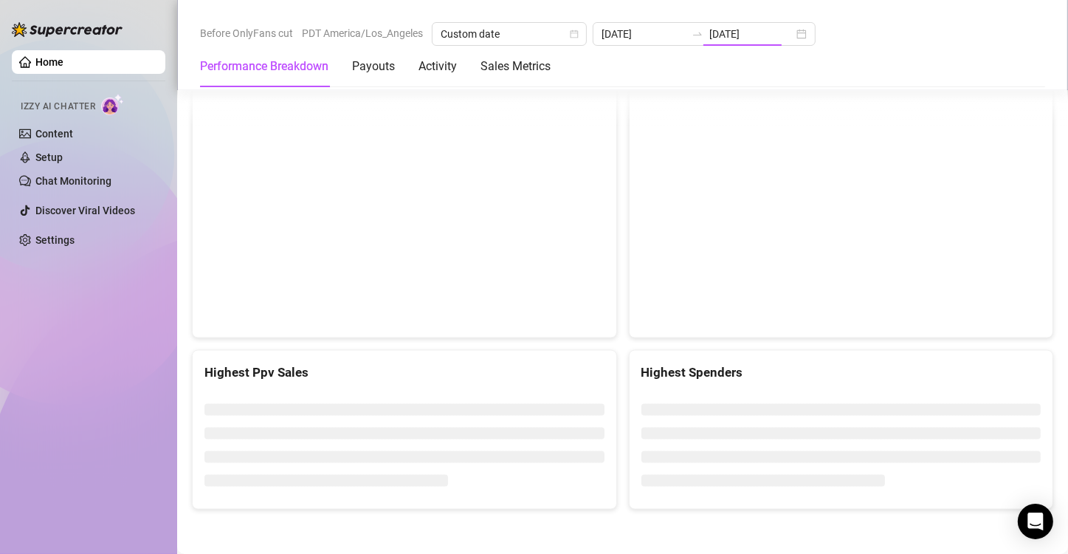
type input "2025-07-01"
type input "[DATE]"
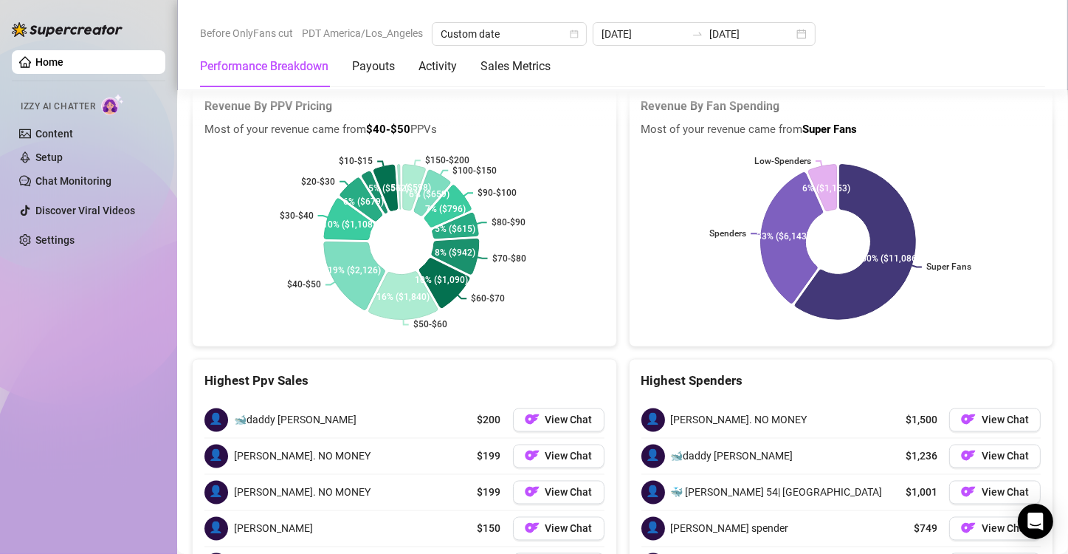
scroll to position [2468, 0]
click at [793, 29] on div "2025-07-01 2025-07-31" at bounding box center [704, 34] width 223 height 24
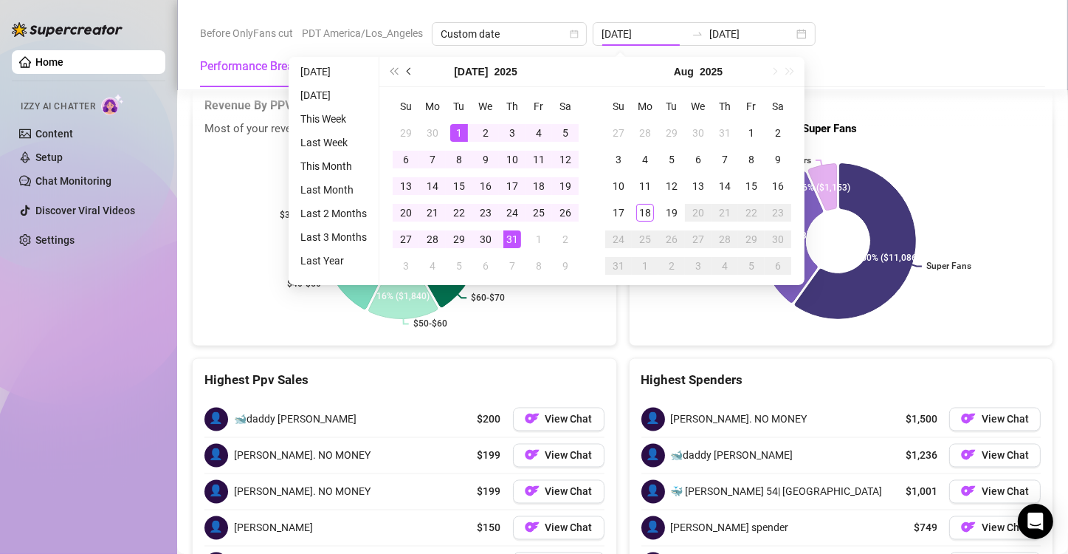
click at [405, 70] on button "Previous month (PageUp)" at bounding box center [410, 72] width 16 height 30
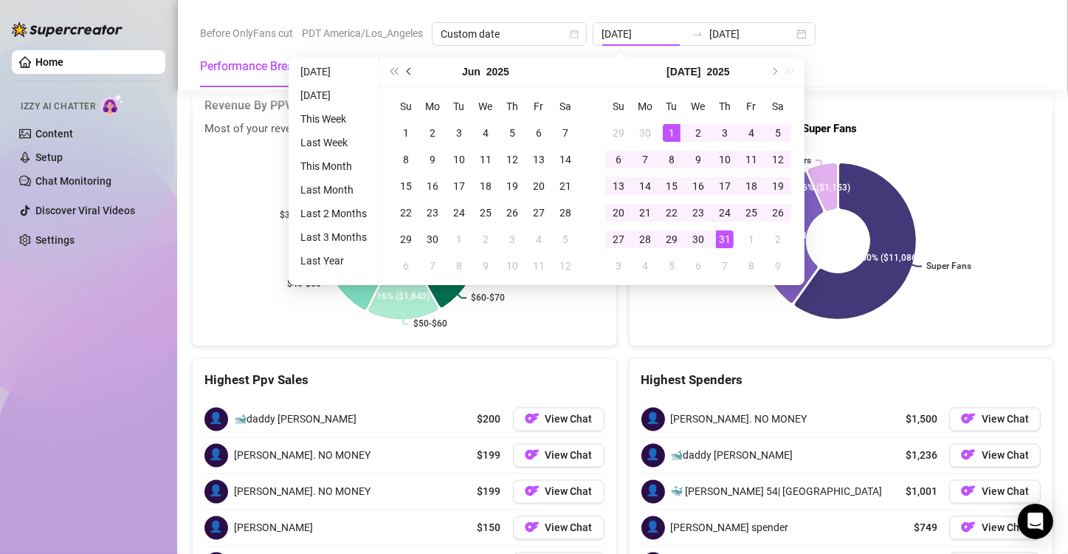
click at [405, 70] on button "Previous month (PageUp)" at bounding box center [410, 72] width 16 height 30
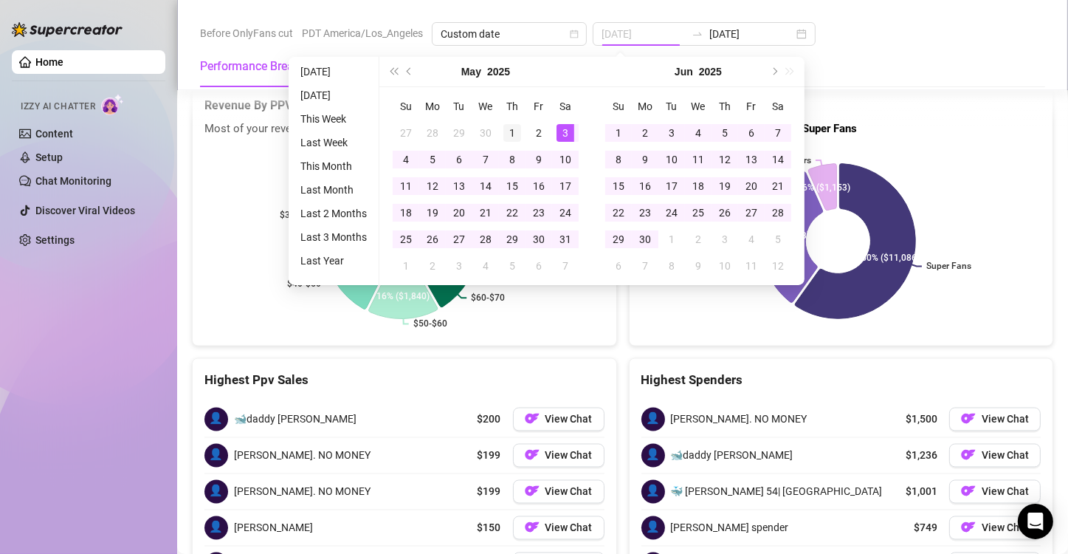
type input "2025-05-01"
click at [522, 124] on td "1" at bounding box center [512, 133] width 27 height 27
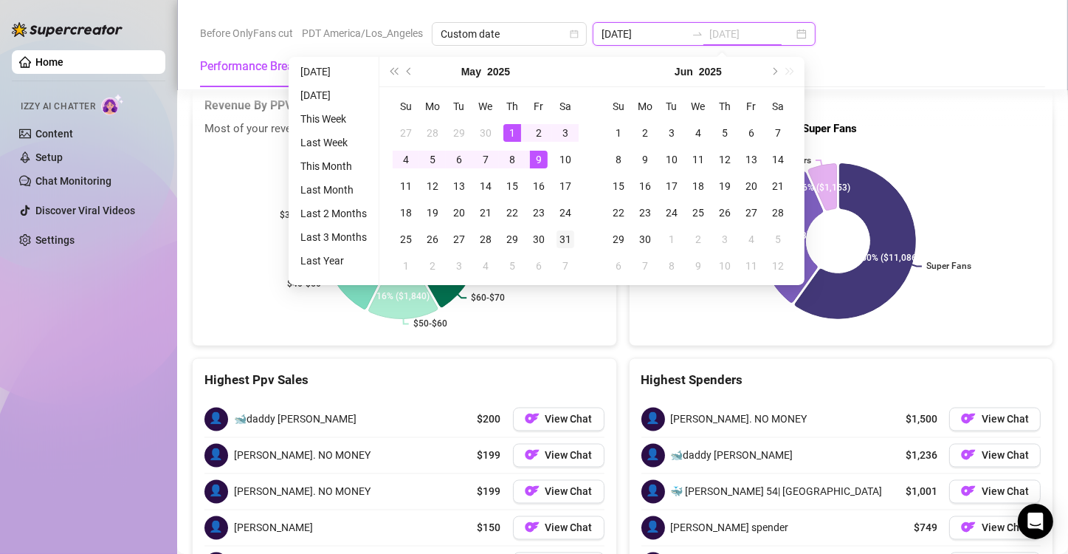
type input "2025-05-31"
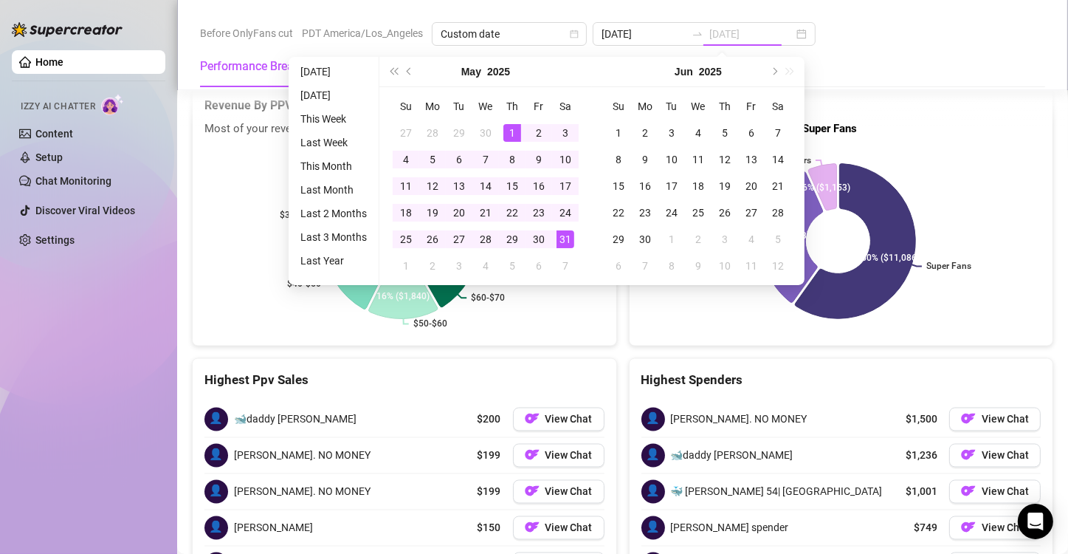
click at [567, 230] on div "31" at bounding box center [566, 239] width 18 height 18
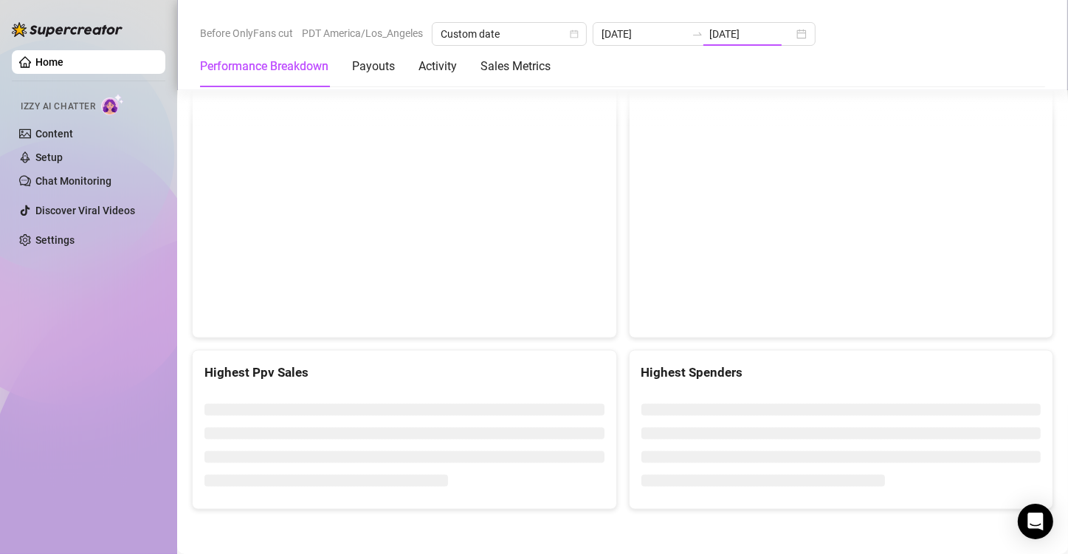
type input "2025-05-01"
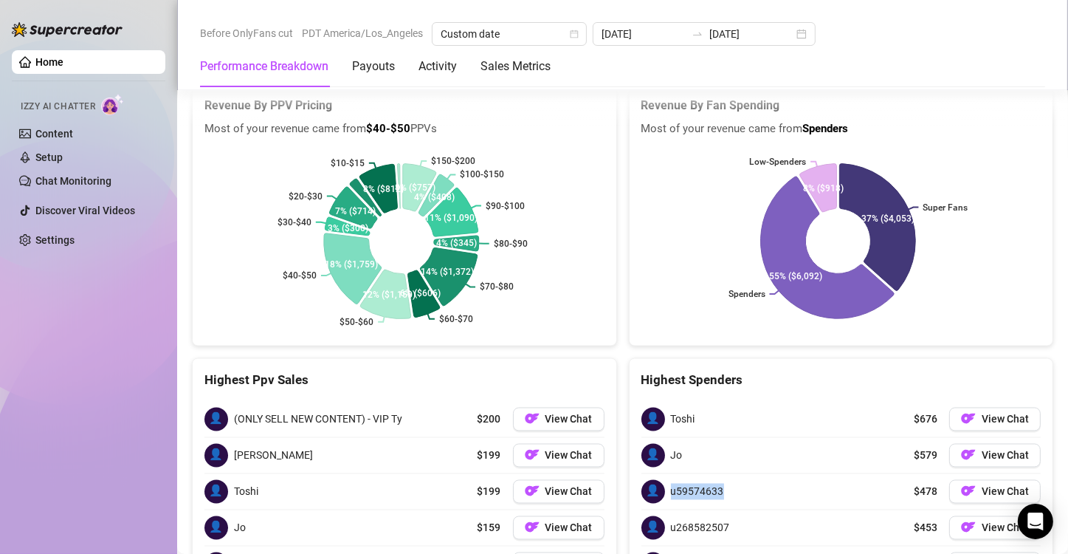
drag, startPoint x: 735, startPoint y: 378, endPoint x: 661, endPoint y: 363, distance: 76.0
click at [661, 474] on div "👤 u59574633 $478 View Chat" at bounding box center [842, 491] width 400 height 35
copy div "👤 u59574633"
drag, startPoint x: 730, startPoint y: 411, endPoint x: 654, endPoint y: 411, distance: 76.1
click at [654, 510] on div "👤 u268582507 $453 View Chat" at bounding box center [842, 527] width 400 height 35
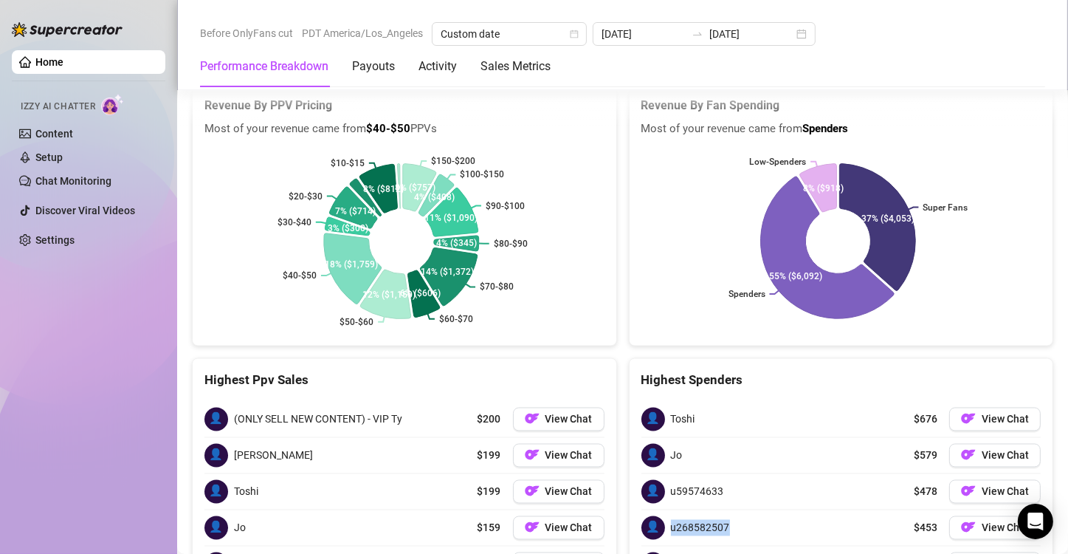
copy div "👤 u268582507"
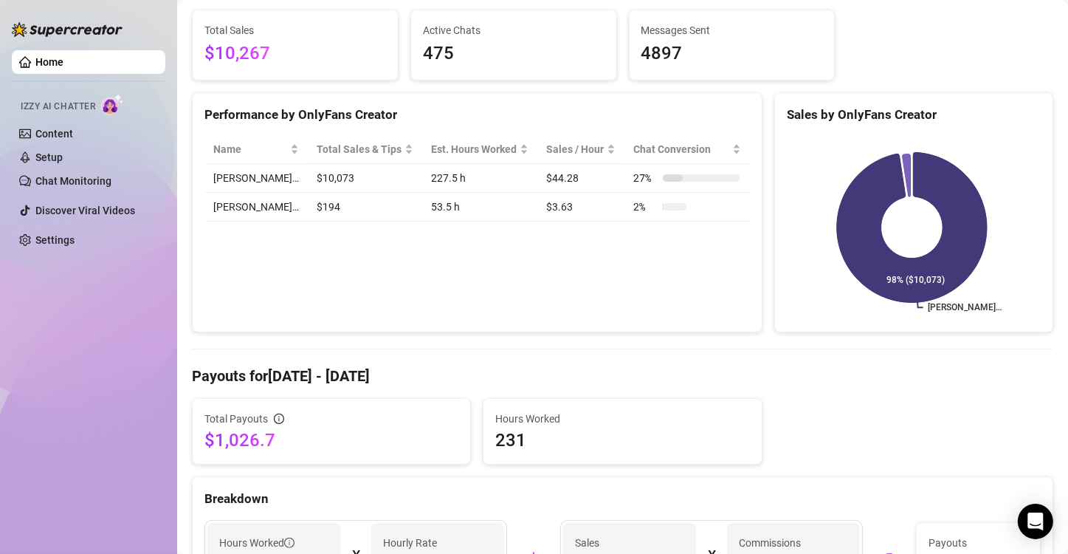
scroll to position [0, 0]
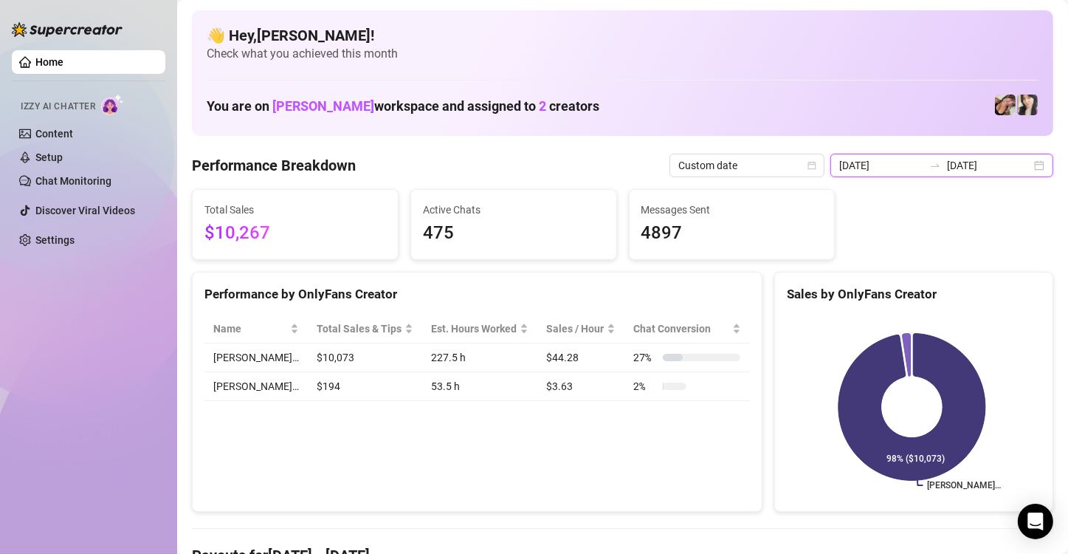
click at [977, 165] on input "2025-05-31" at bounding box center [989, 165] width 84 height 16
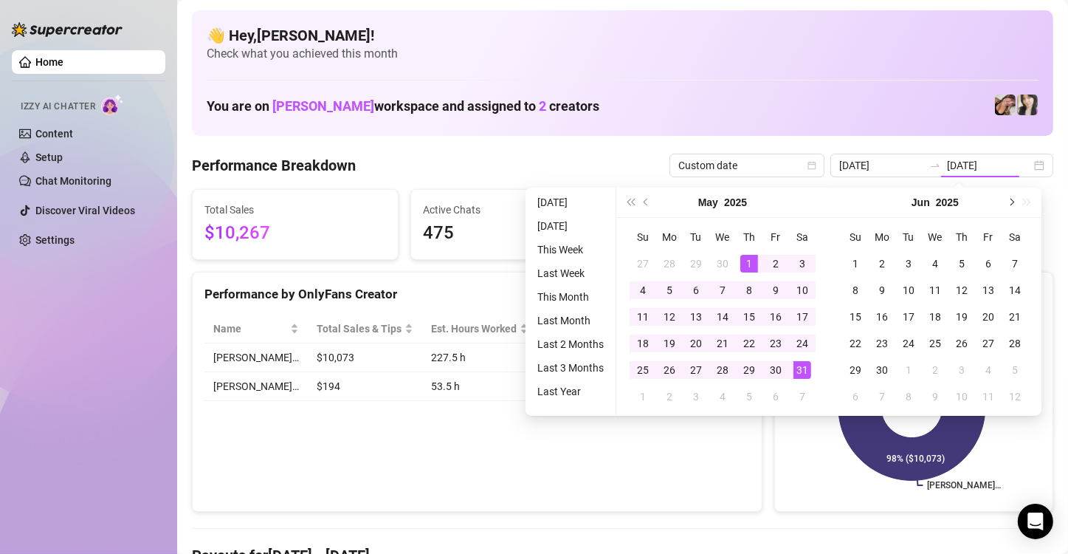
click at [1016, 199] on button "Next month (PageDown)" at bounding box center [1011, 203] width 16 height 30
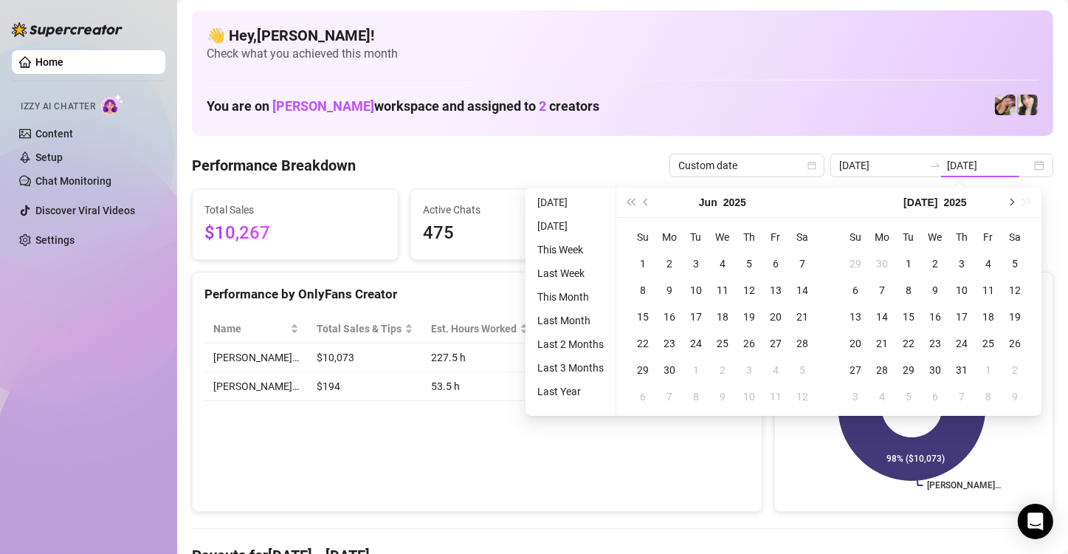
click at [1016, 199] on button "Next month (PageDown)" at bounding box center [1011, 203] width 16 height 30
type input "[DATE]"
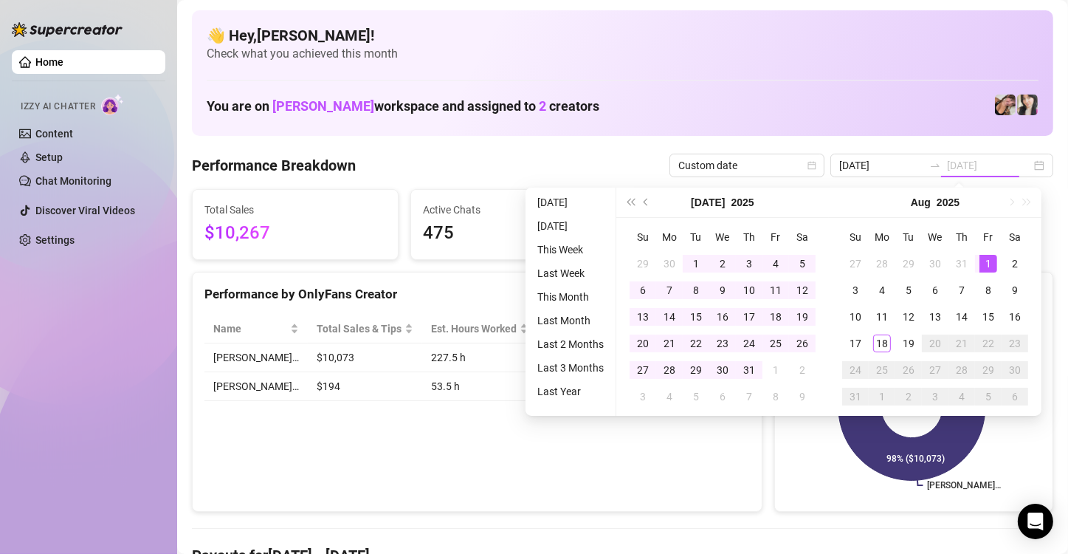
click at [988, 256] on div "1" at bounding box center [989, 264] width 18 height 18
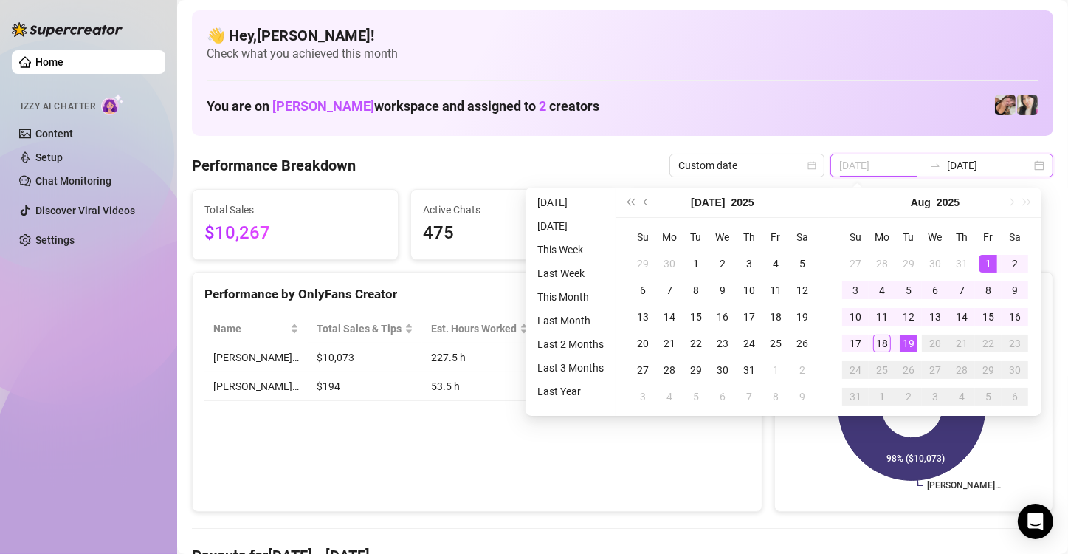
type input "[DATE]"
click at [912, 337] on div "19" at bounding box center [909, 343] width 18 height 18
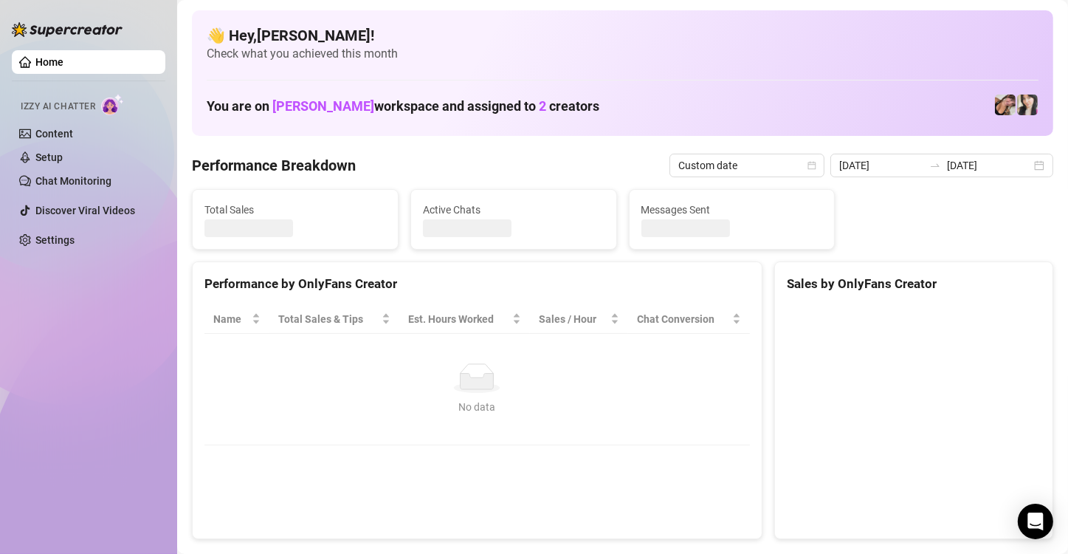
type input "[DATE]"
click at [912, 337] on canvas at bounding box center [912, 416] width 250 height 222
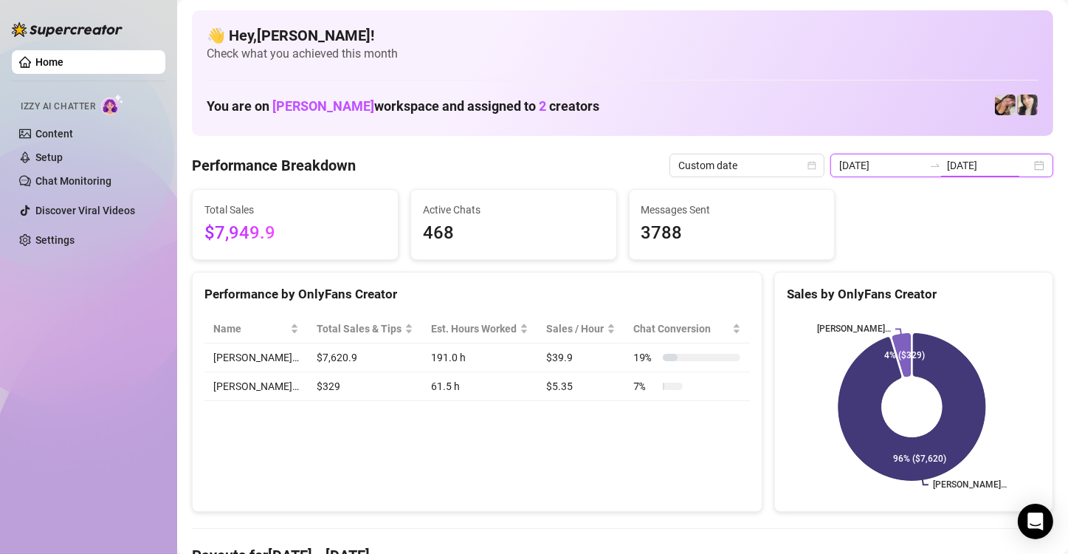
click at [995, 168] on input "[DATE]" at bounding box center [989, 165] width 84 height 16
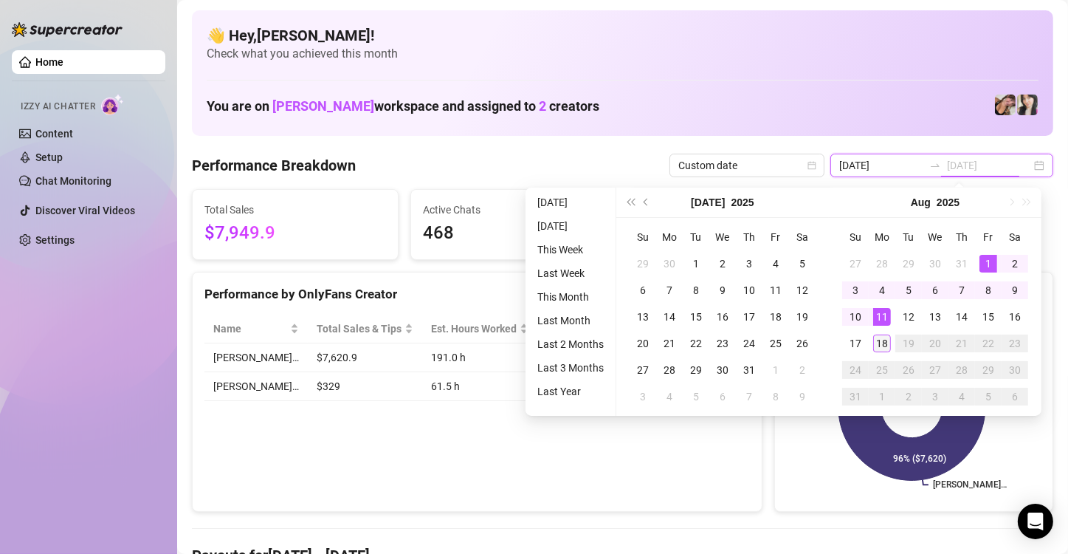
type input "[DATE]"
click at [879, 341] on div "18" at bounding box center [883, 343] width 18 height 18
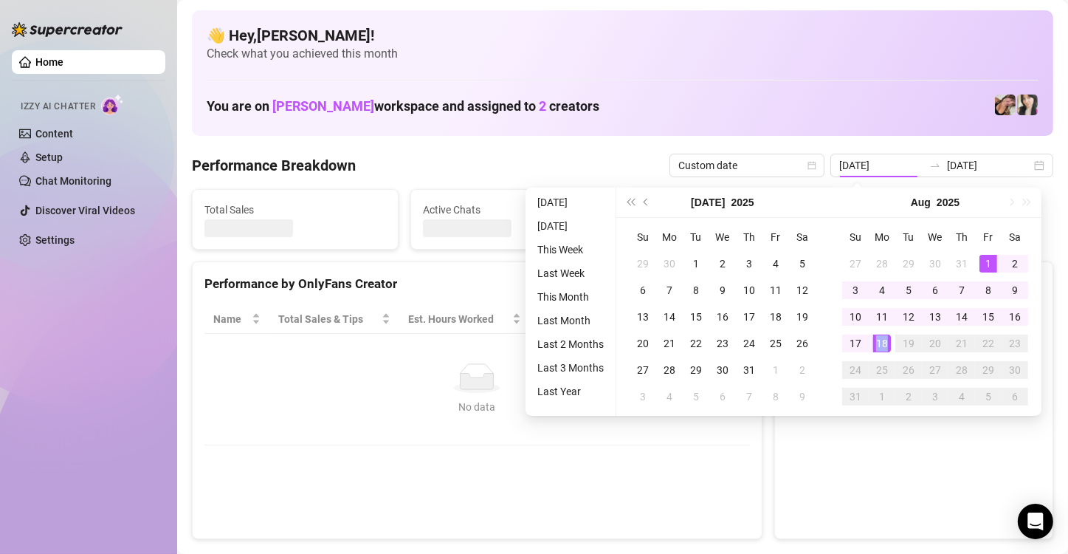
type input "[DATE]"
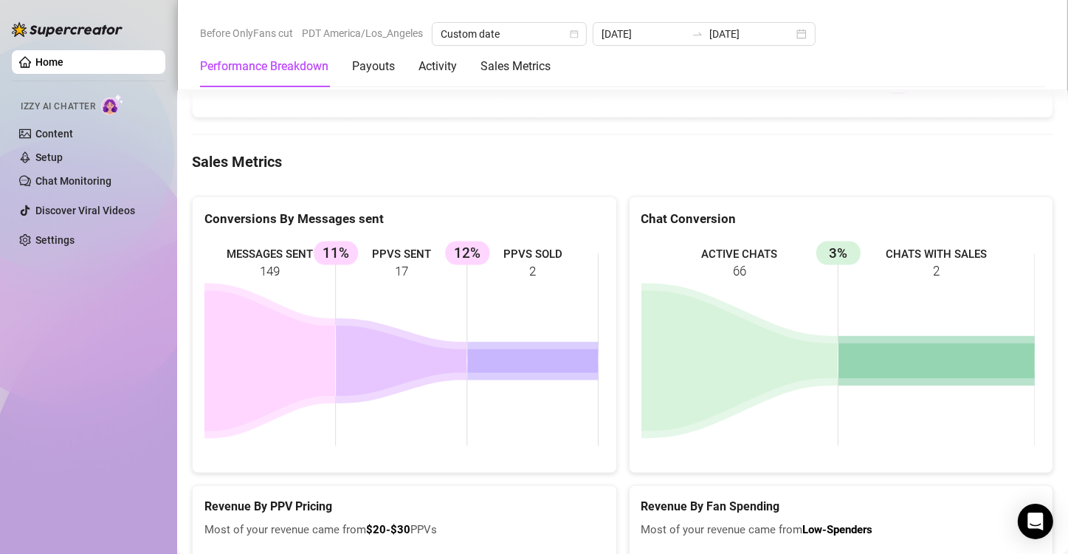
scroll to position [2324, 0]
